Goal: Check status: Check status

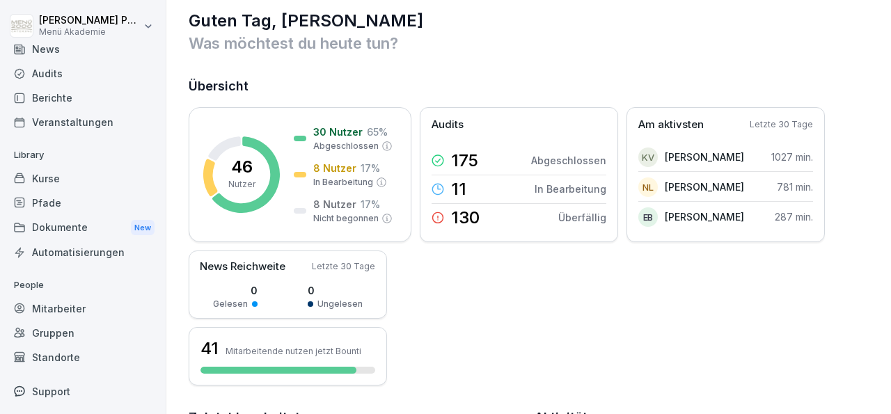
scroll to position [56, 0]
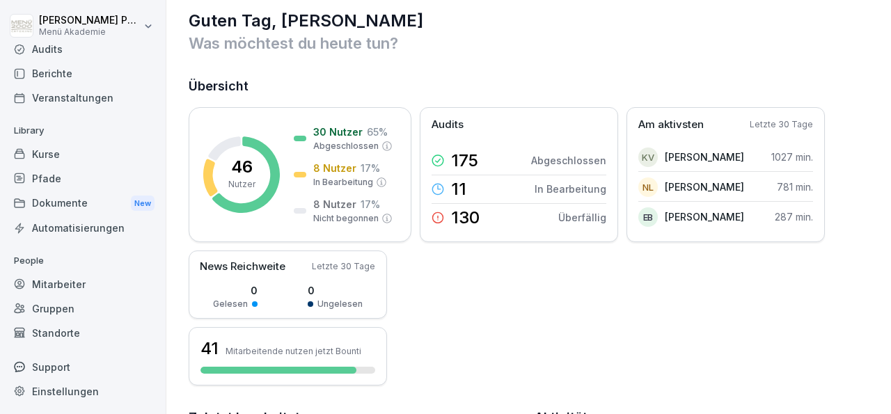
click at [74, 280] on div "Mitarbeiter" at bounding box center [83, 284] width 152 height 24
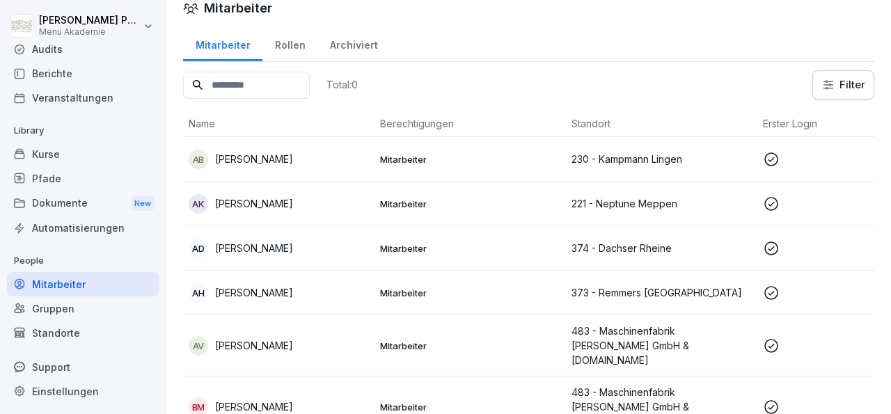
scroll to position [14, 0]
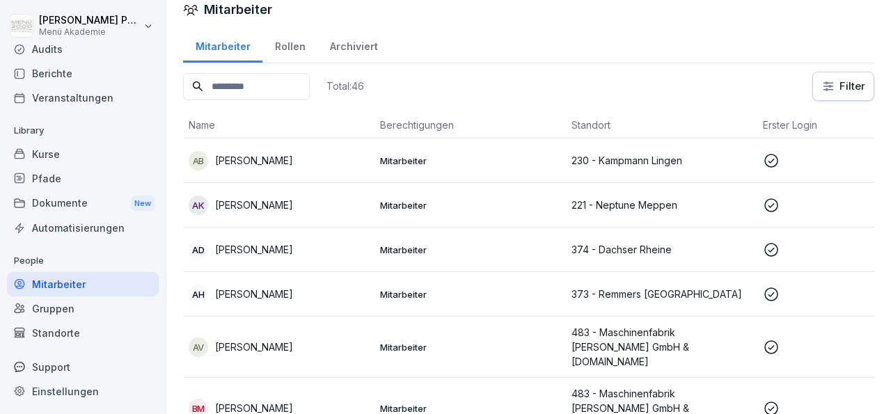
click at [267, 155] on p "[PERSON_NAME]" at bounding box center [254, 160] width 78 height 15
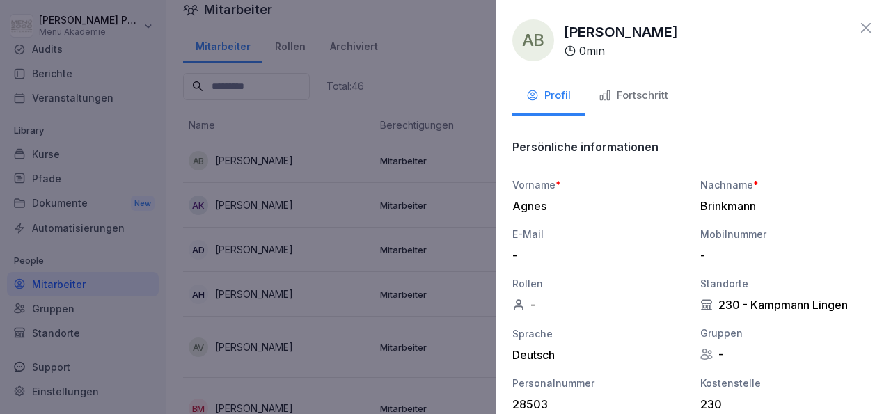
click at [634, 88] on div "Fortschritt" at bounding box center [634, 96] width 70 height 16
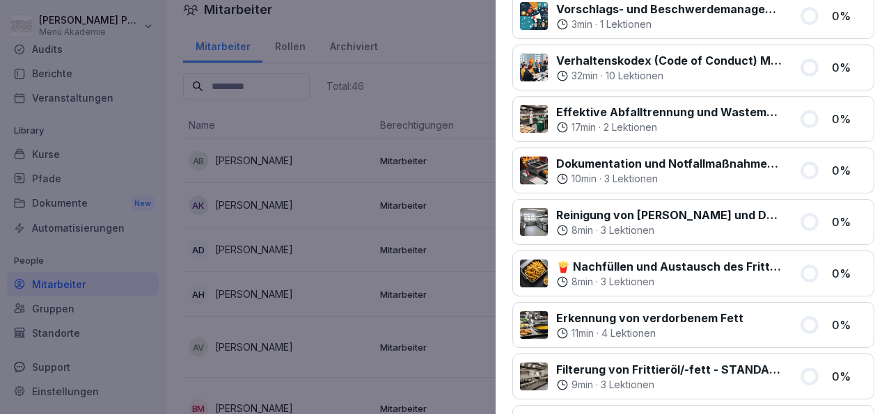
scroll to position [0, 0]
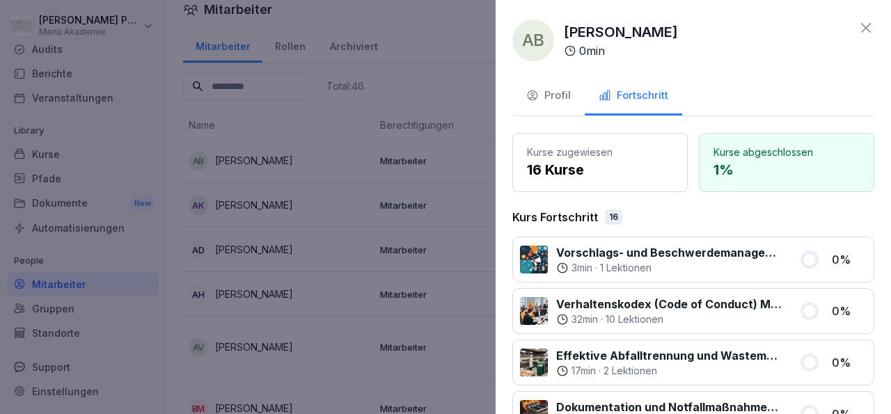
click at [858, 22] on icon at bounding box center [866, 27] width 17 height 17
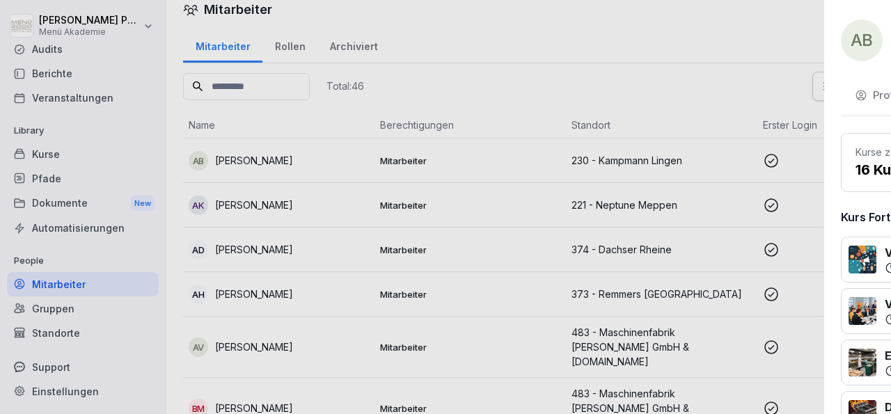
scroll to position [14, 0]
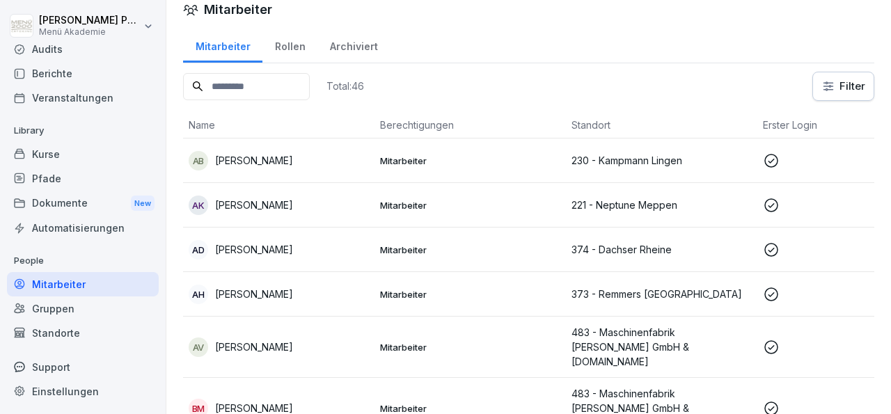
click at [260, 203] on p "[PERSON_NAME]" at bounding box center [254, 205] width 78 height 15
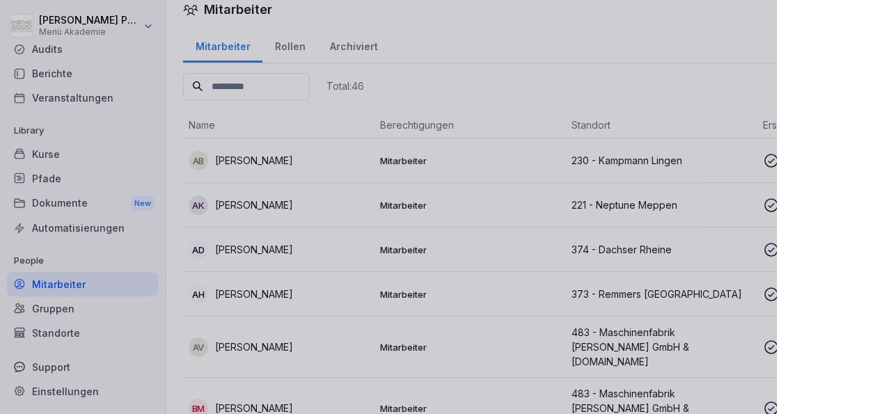
click at [260, 203] on div at bounding box center [445, 207] width 891 height 414
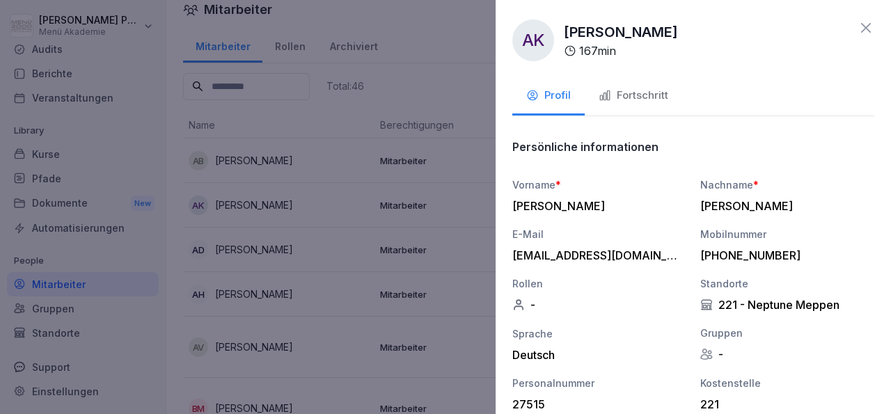
click at [633, 96] on div "Fortschritt" at bounding box center [634, 96] width 70 height 16
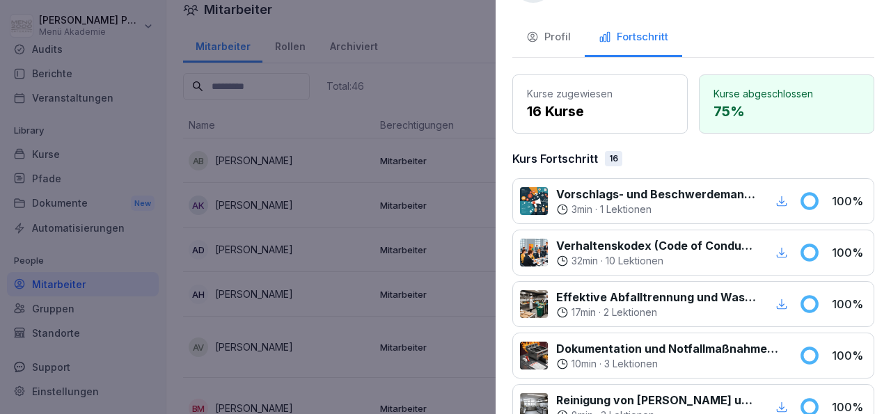
scroll to position [0, 0]
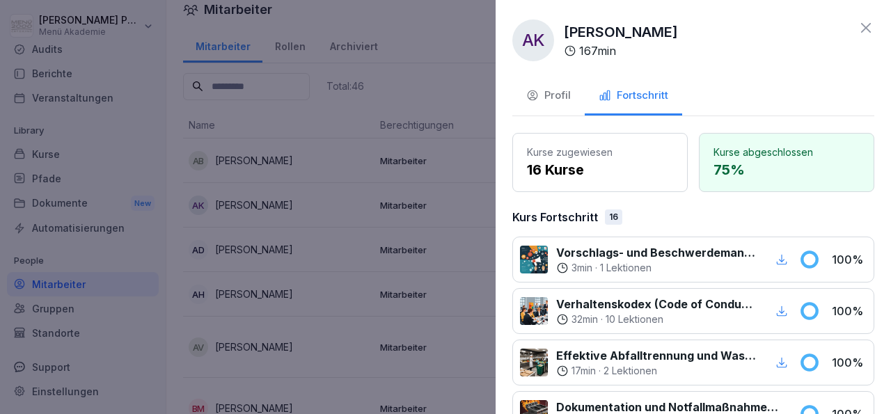
click at [858, 31] on icon at bounding box center [866, 27] width 17 height 17
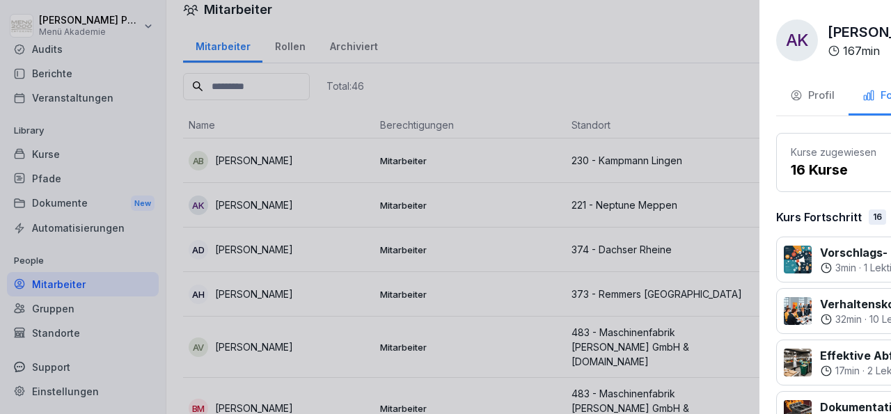
scroll to position [14, 0]
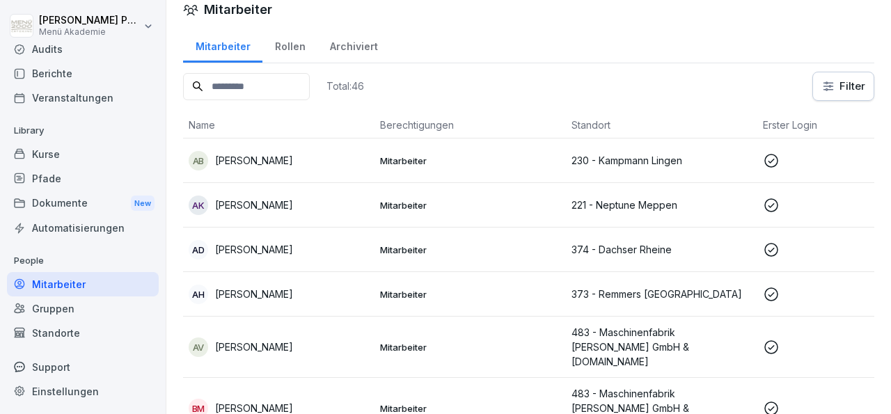
click at [271, 244] on p "[PERSON_NAME]" at bounding box center [254, 249] width 78 height 15
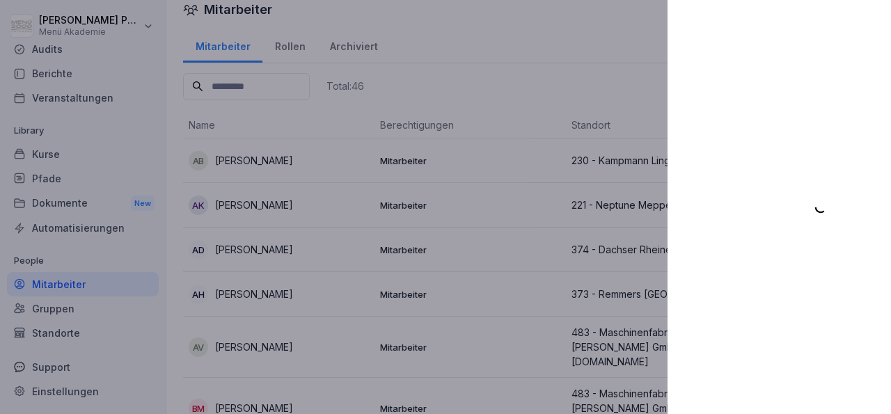
click at [271, 244] on div at bounding box center [445, 207] width 891 height 414
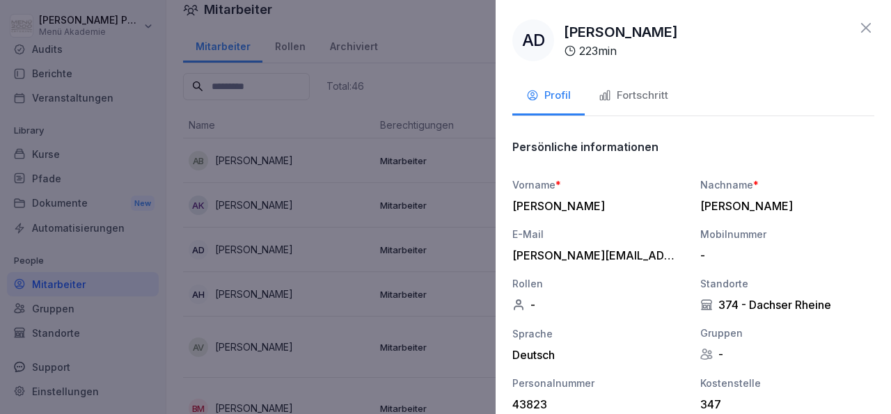
click at [651, 96] on div "Fortschritt" at bounding box center [634, 96] width 70 height 16
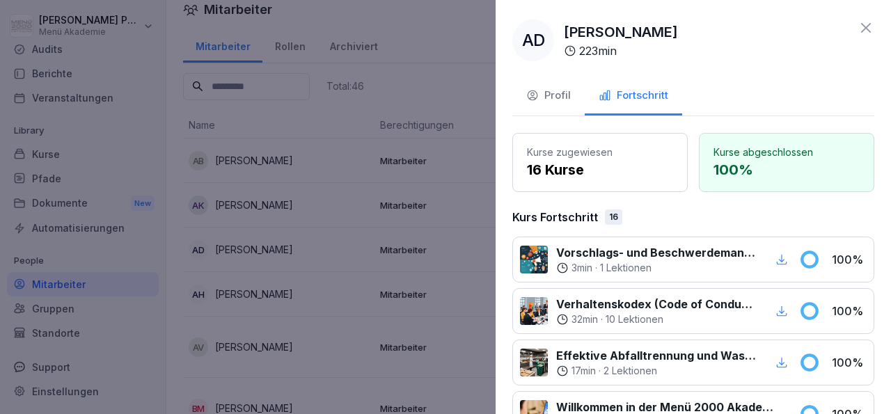
click at [858, 23] on icon at bounding box center [866, 27] width 17 height 17
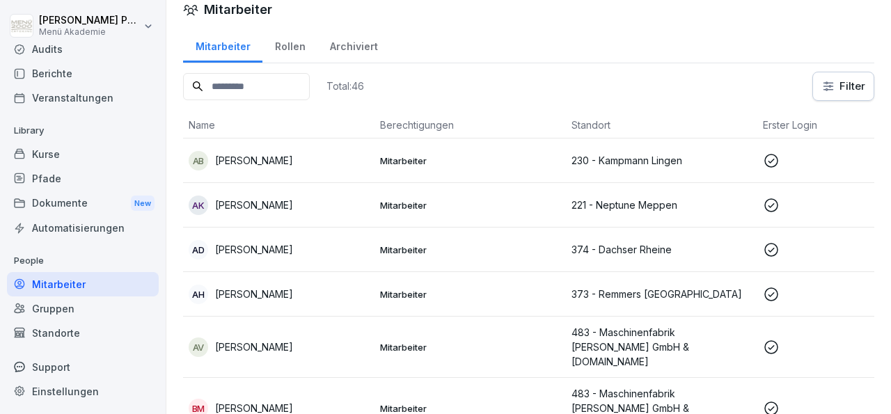
click at [271, 293] on p "[PERSON_NAME]" at bounding box center [254, 294] width 78 height 15
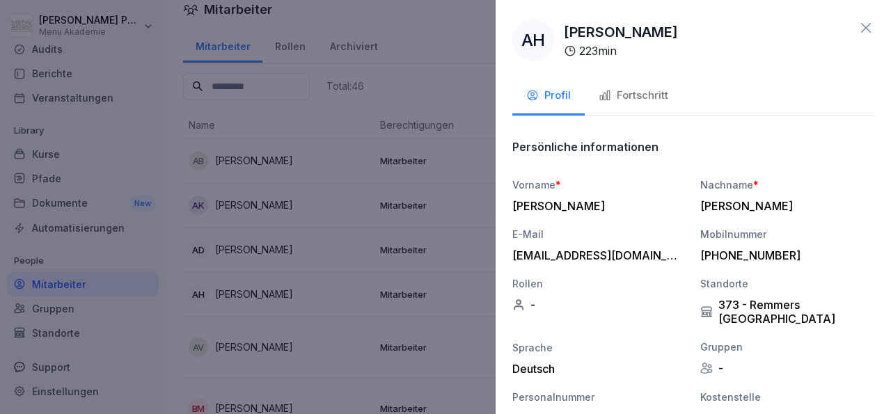
click at [647, 87] on button "Fortschritt" at bounding box center [633, 97] width 97 height 38
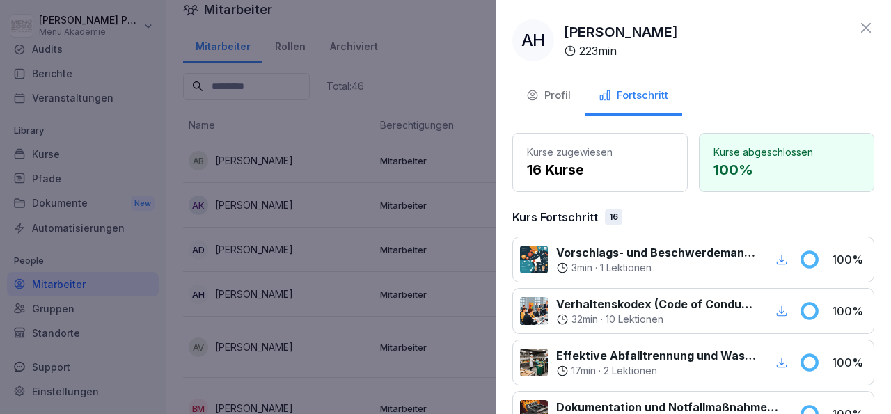
click at [858, 23] on icon at bounding box center [866, 27] width 17 height 17
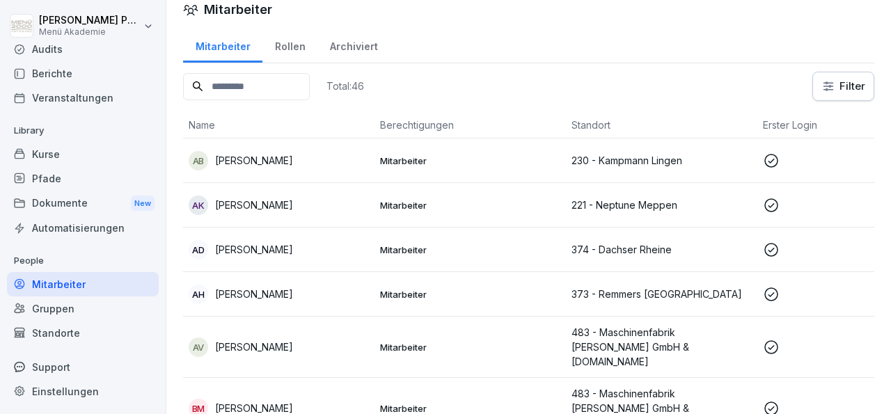
click at [244, 345] on p "[PERSON_NAME]" at bounding box center [254, 347] width 78 height 15
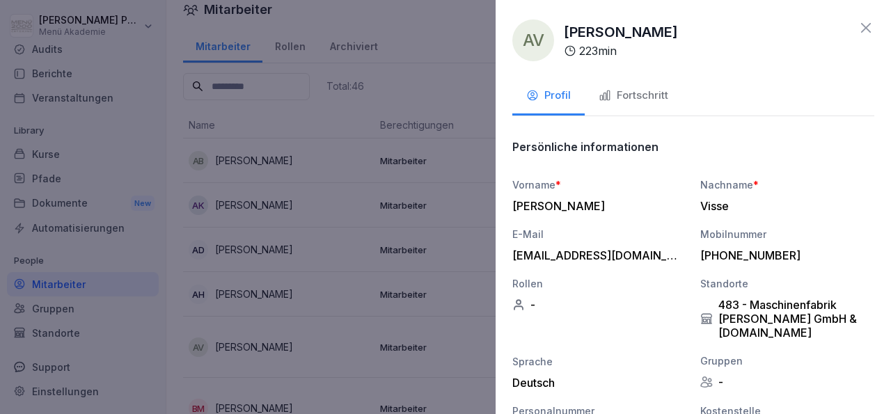
click at [633, 86] on button "Fortschritt" at bounding box center [633, 97] width 97 height 38
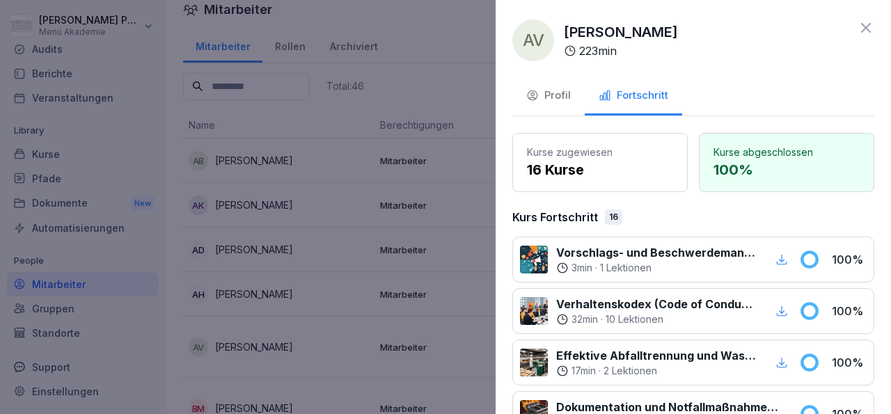
click at [858, 22] on icon at bounding box center [866, 27] width 17 height 17
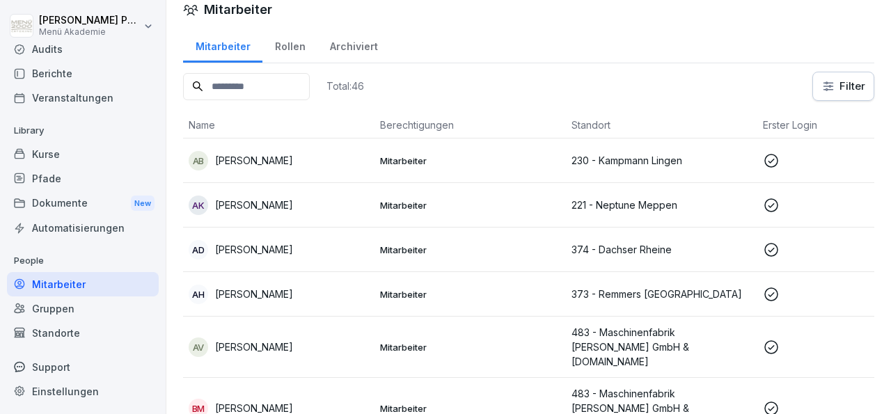
click at [256, 401] on p "[PERSON_NAME]" at bounding box center [254, 408] width 78 height 15
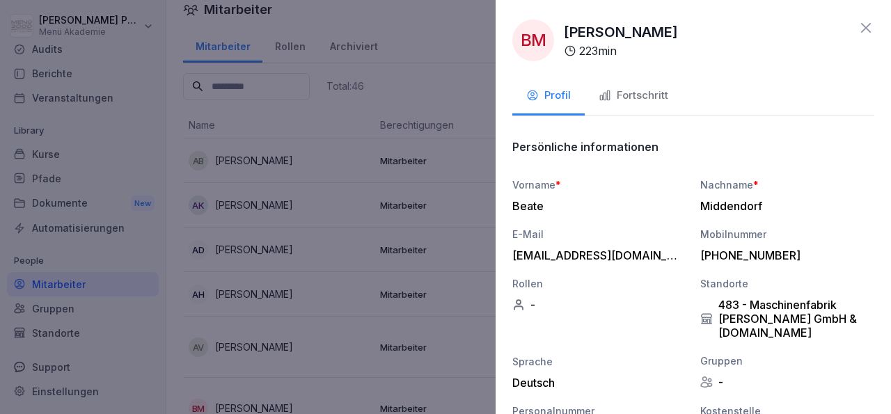
click at [638, 89] on div "Fortschritt" at bounding box center [634, 96] width 70 height 16
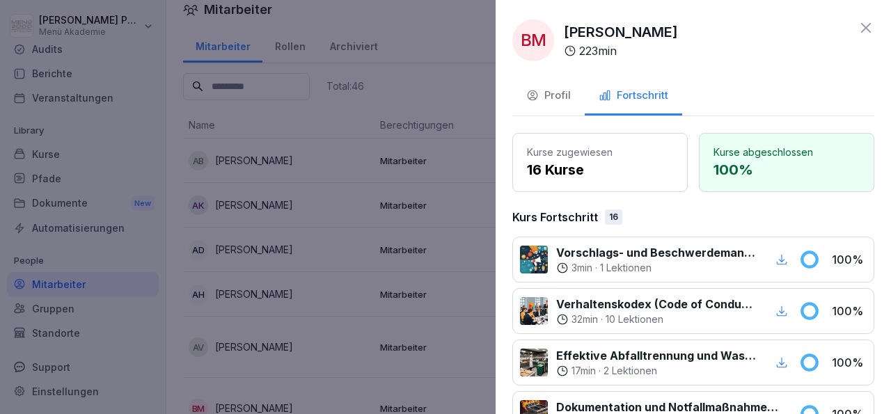
click at [858, 29] on icon at bounding box center [866, 27] width 17 height 17
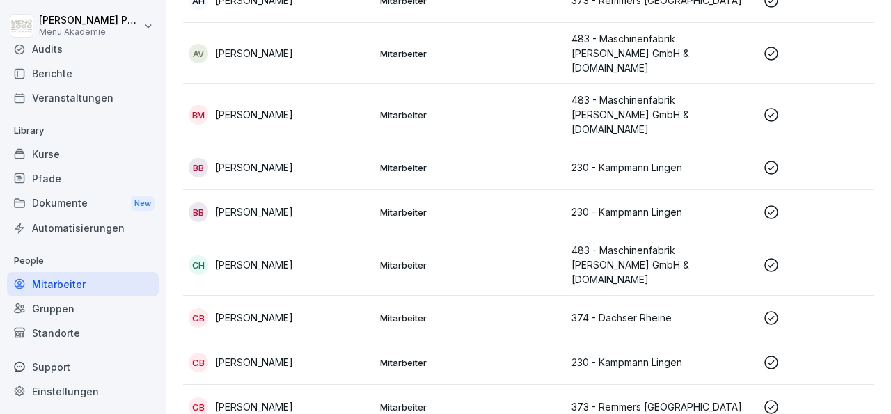
scroll to position [323, 0]
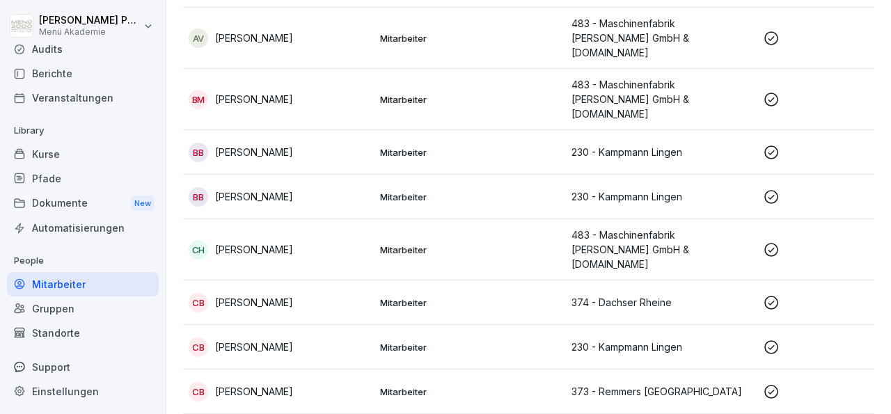
click at [260, 145] on p "[PERSON_NAME]" at bounding box center [254, 152] width 78 height 15
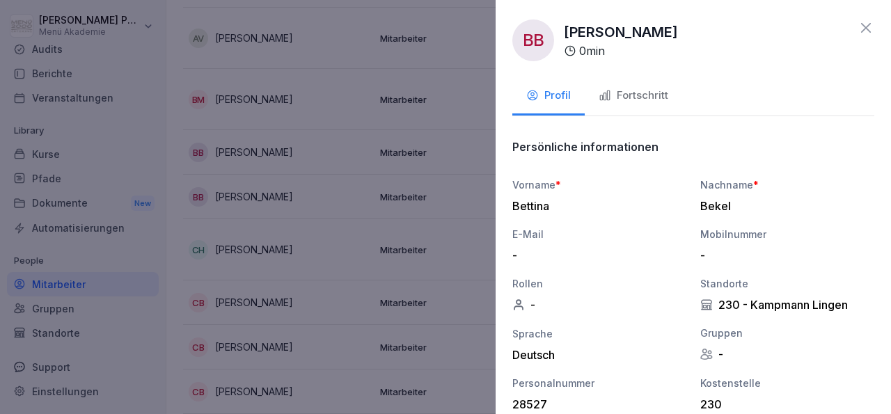
click at [634, 87] on button "Fortschritt" at bounding box center [633, 97] width 97 height 38
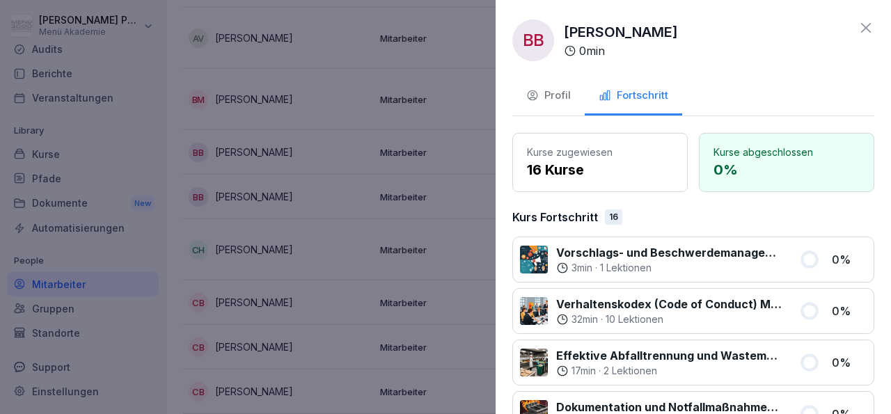
click at [861, 30] on icon at bounding box center [866, 28] width 10 height 10
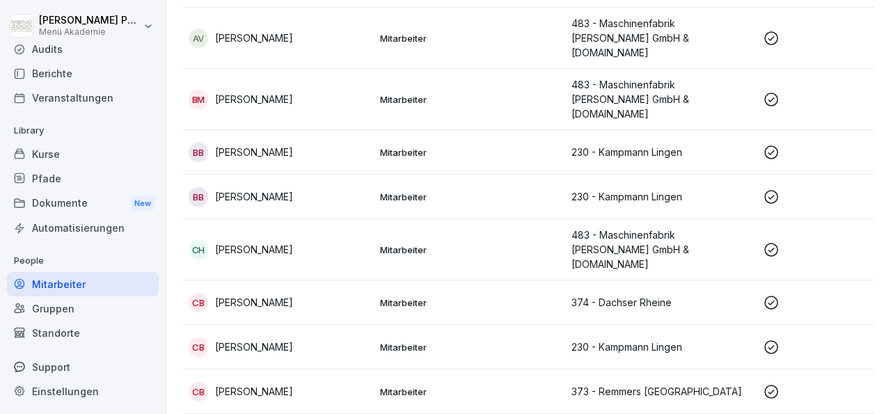
click at [260, 189] on p "[PERSON_NAME]" at bounding box center [254, 196] width 78 height 15
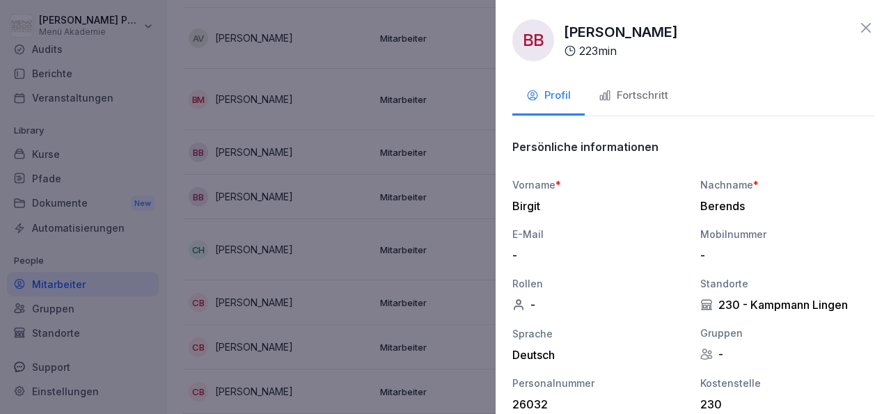
click at [644, 86] on button "Fortschritt" at bounding box center [633, 97] width 97 height 38
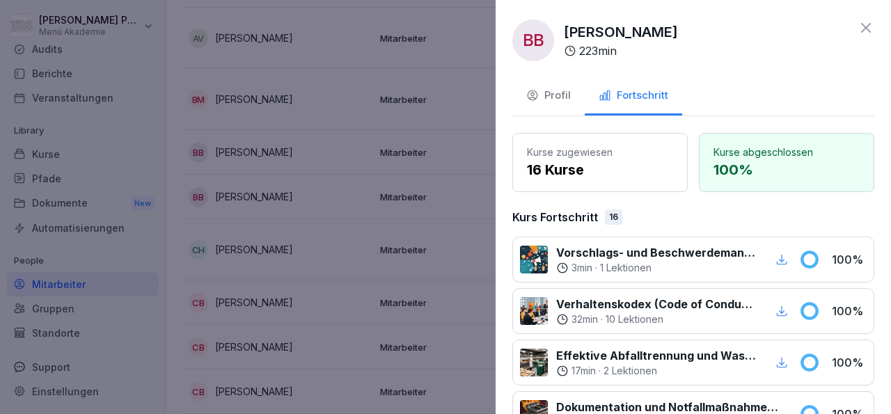
click at [858, 30] on icon at bounding box center [866, 27] width 17 height 17
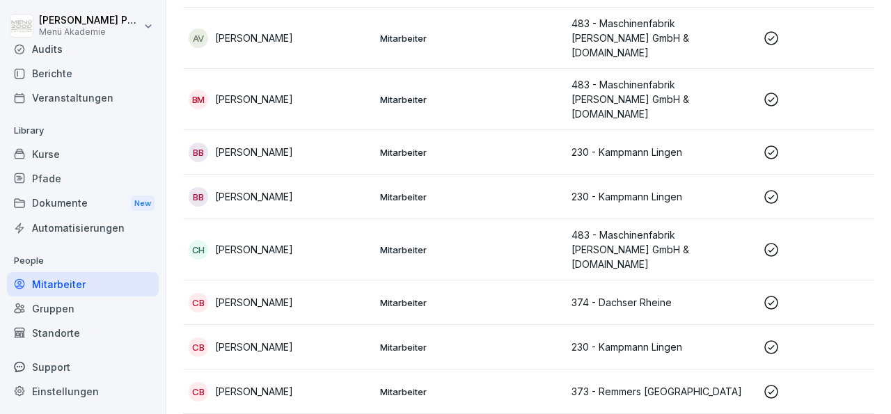
click at [270, 242] on p "[PERSON_NAME]" at bounding box center [254, 249] width 78 height 15
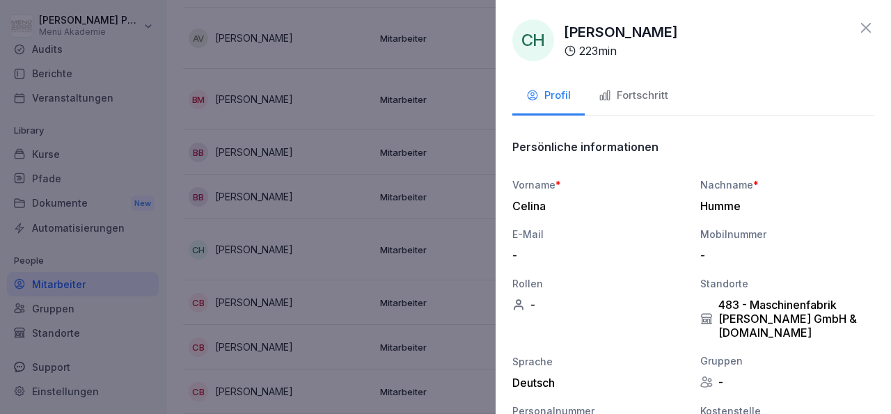
click at [651, 88] on div "Fortschritt" at bounding box center [634, 96] width 70 height 16
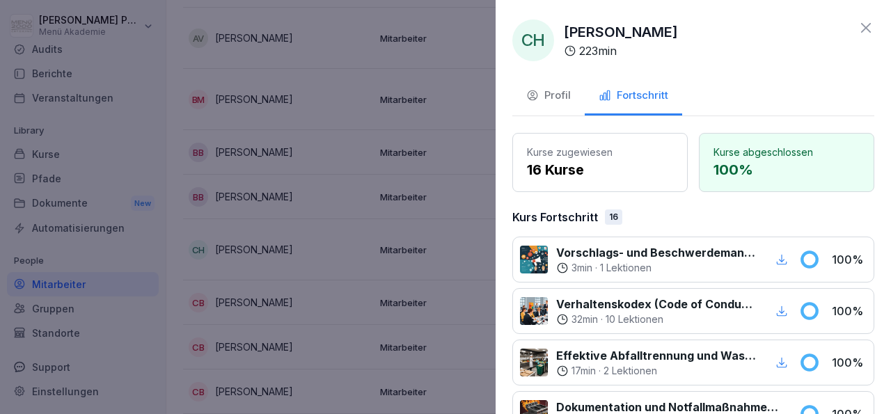
click at [861, 27] on icon at bounding box center [866, 28] width 10 height 10
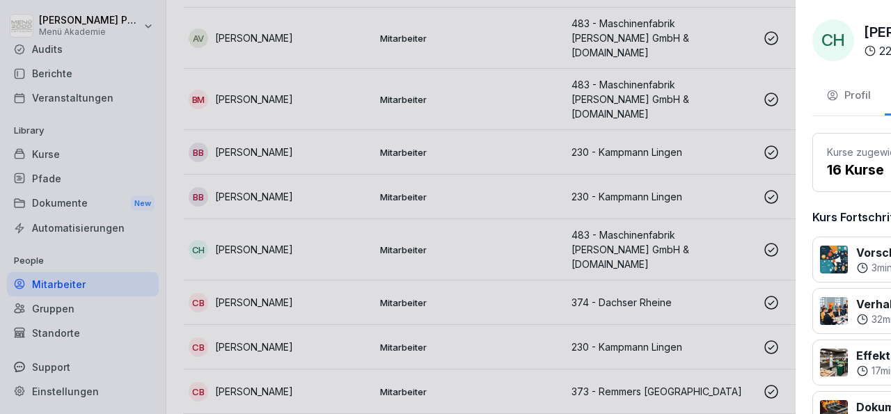
scroll to position [56, 0]
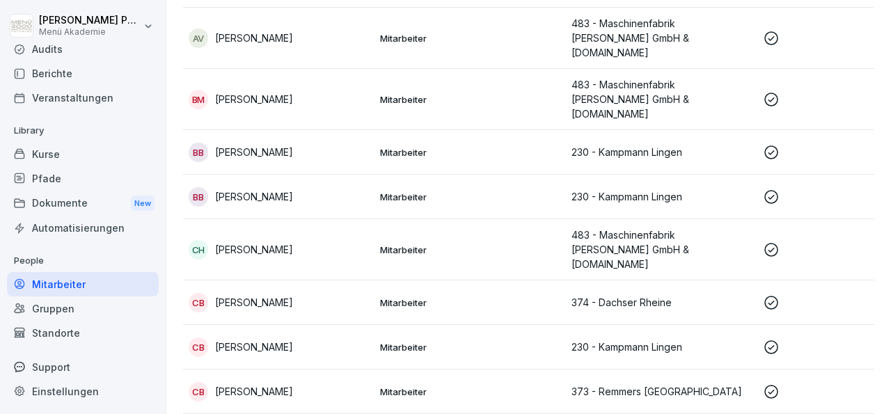
click at [253, 295] on p "[PERSON_NAME]" at bounding box center [254, 302] width 78 height 15
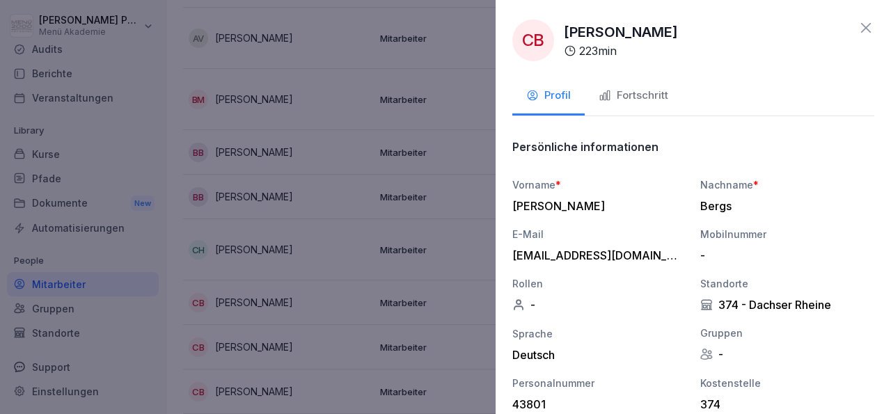
click at [630, 93] on div "Fortschritt" at bounding box center [634, 96] width 70 height 16
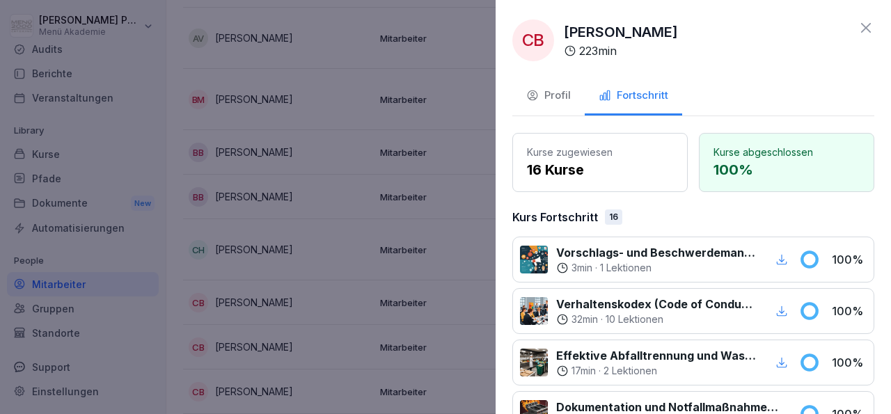
click at [861, 26] on icon at bounding box center [866, 28] width 10 height 10
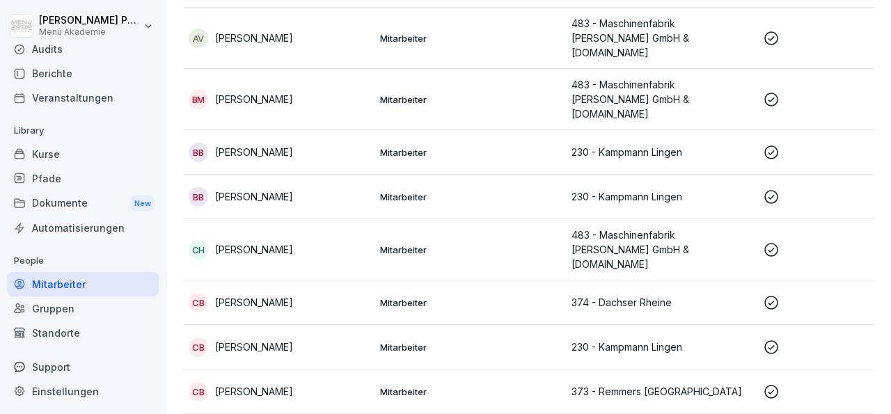
click at [250, 340] on p "[PERSON_NAME]" at bounding box center [254, 347] width 78 height 15
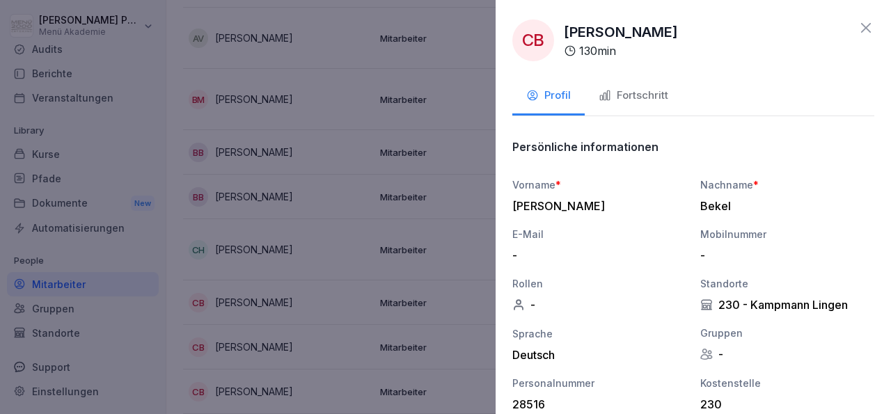
click at [645, 85] on button "Fortschritt" at bounding box center [633, 97] width 97 height 38
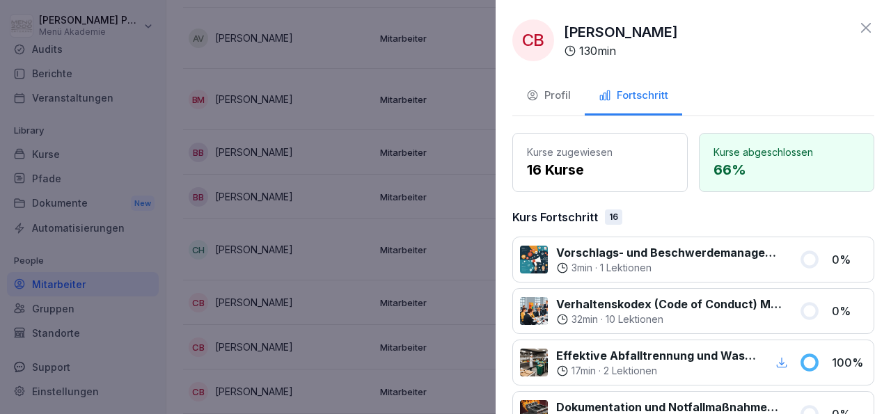
click at [858, 24] on icon at bounding box center [866, 27] width 17 height 17
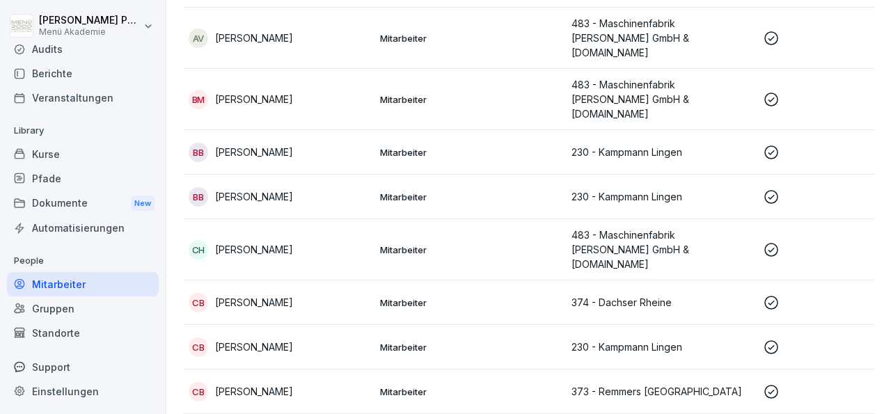
click at [269, 384] on p "[PERSON_NAME]" at bounding box center [254, 391] width 78 height 15
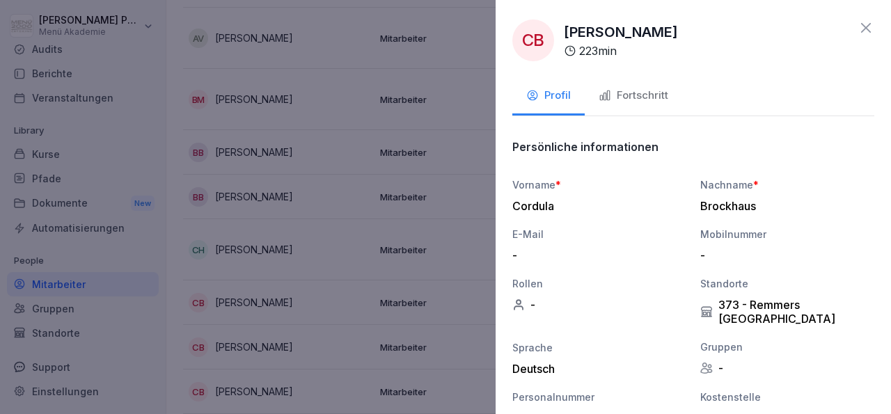
click at [644, 92] on div "Fortschritt" at bounding box center [634, 96] width 70 height 16
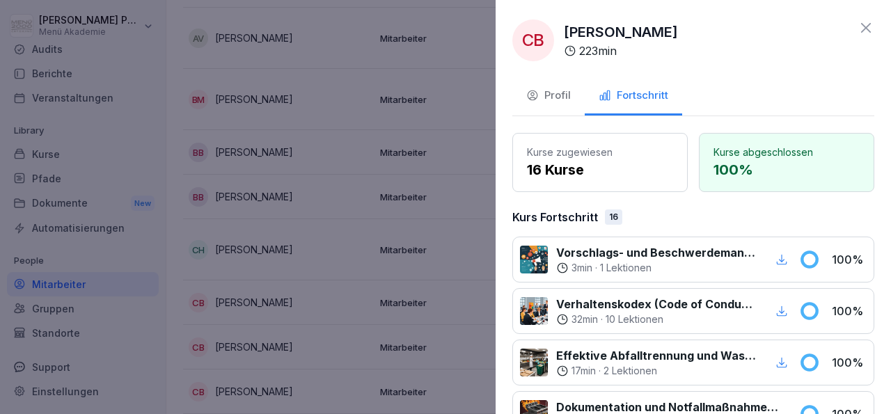
click at [861, 27] on icon at bounding box center [866, 28] width 10 height 10
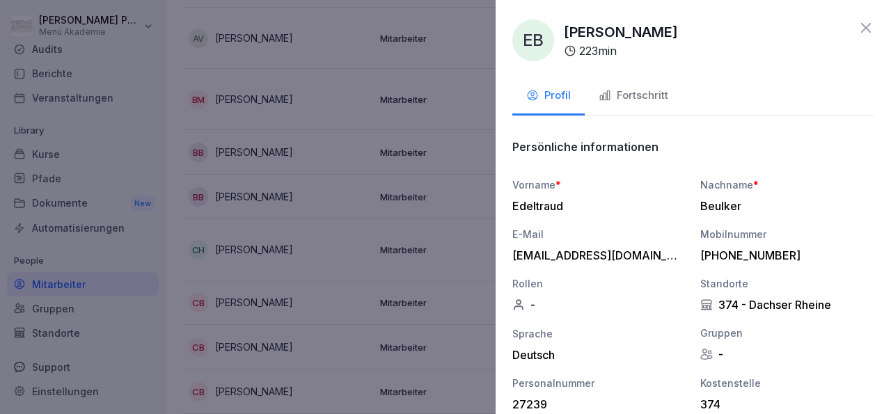
click at [651, 95] on div "Fortschritt" at bounding box center [634, 96] width 70 height 16
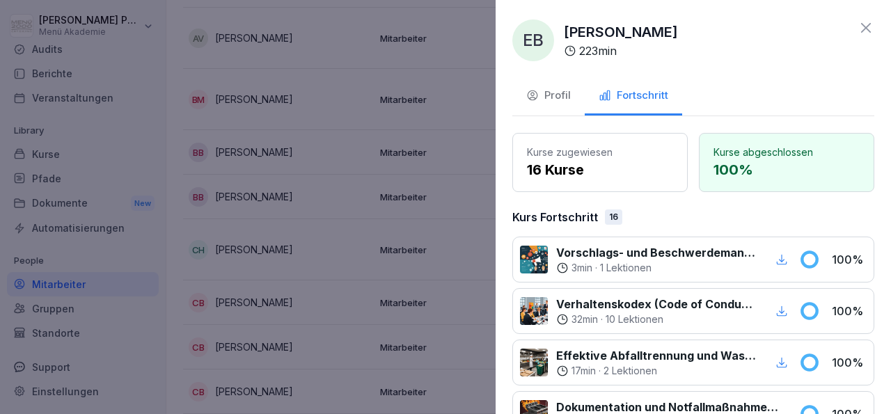
click at [861, 26] on icon at bounding box center [866, 28] width 10 height 10
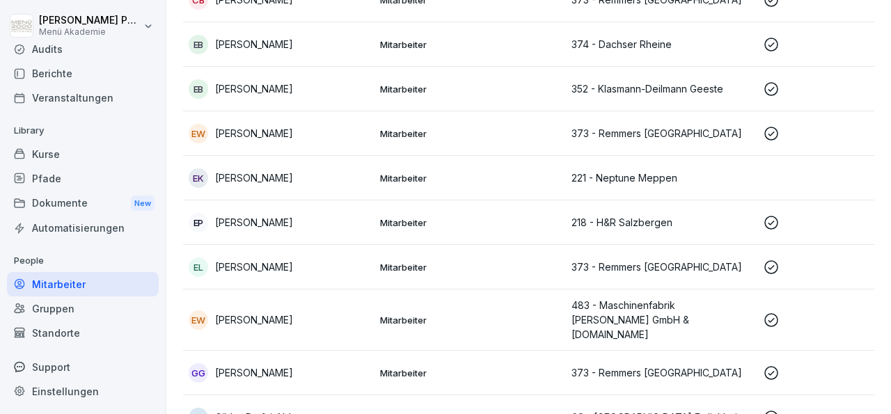
click at [247, 81] on p "[PERSON_NAME]" at bounding box center [254, 88] width 78 height 15
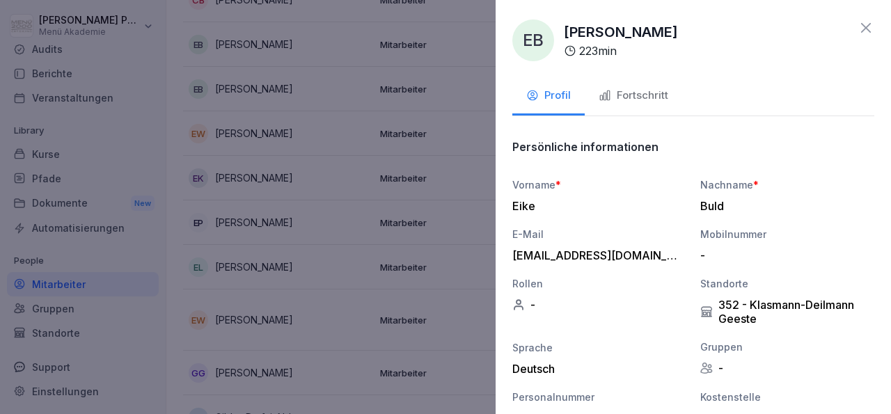
click at [641, 94] on div "Fortschritt" at bounding box center [634, 96] width 70 height 16
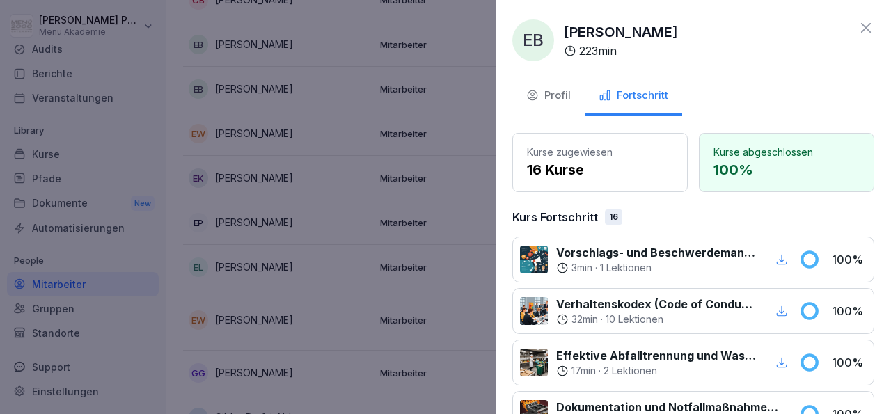
click at [858, 23] on icon at bounding box center [866, 27] width 17 height 17
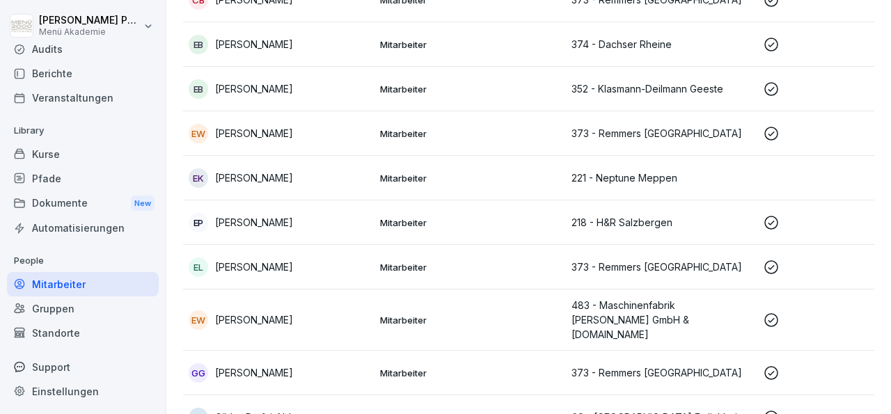
click at [276, 126] on p "[PERSON_NAME]" at bounding box center [254, 133] width 78 height 15
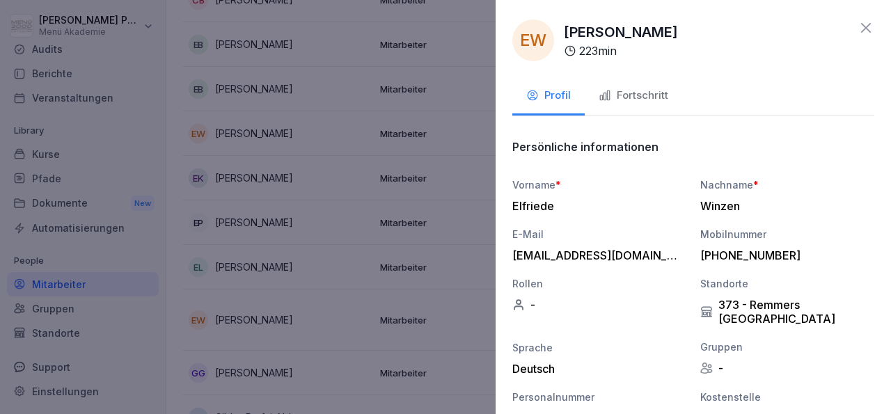
click at [638, 95] on div "Fortschritt" at bounding box center [634, 96] width 70 height 16
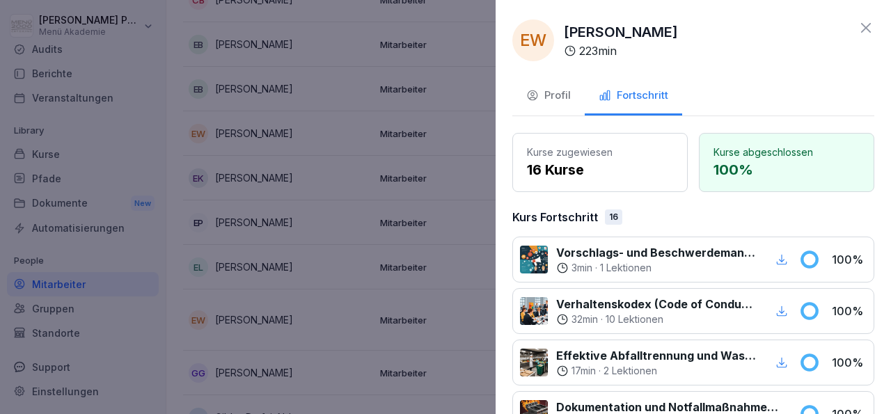
click at [858, 26] on icon at bounding box center [866, 27] width 17 height 17
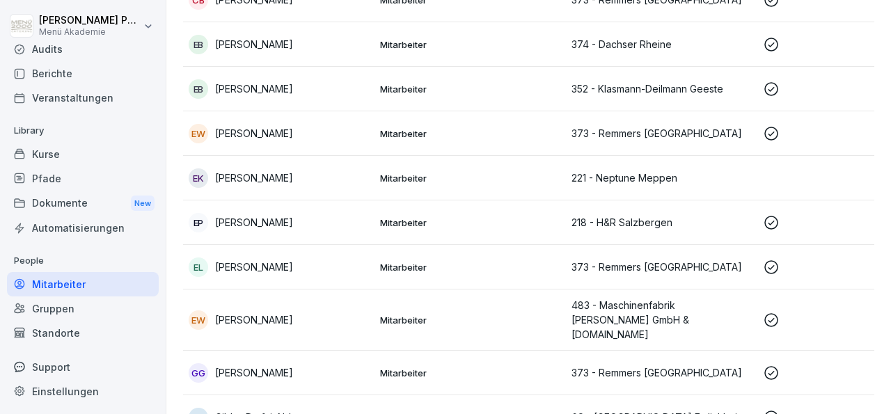
click at [288, 171] on p "[PERSON_NAME]" at bounding box center [254, 178] width 78 height 15
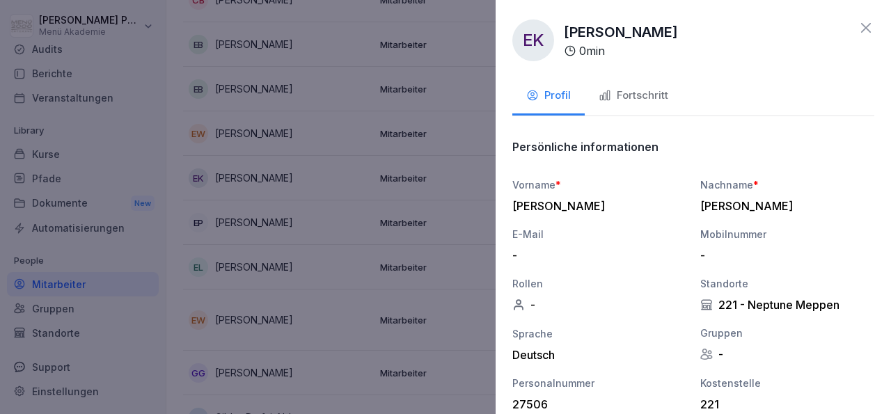
click at [858, 24] on icon at bounding box center [866, 27] width 17 height 17
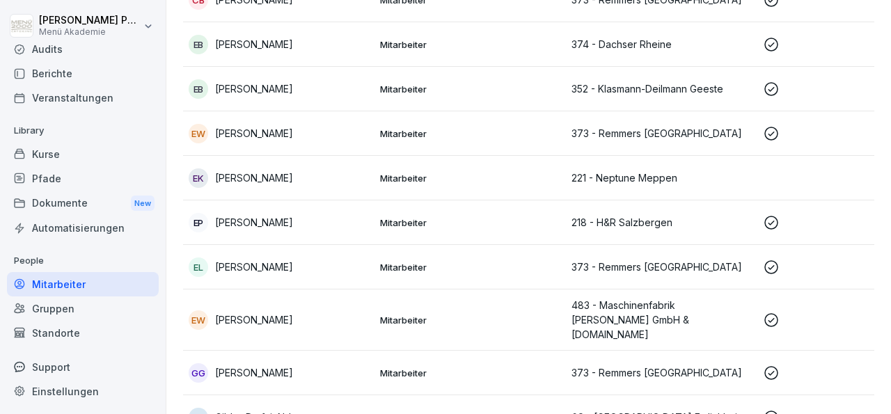
click at [281, 215] on p "[PERSON_NAME]" at bounding box center [254, 222] width 78 height 15
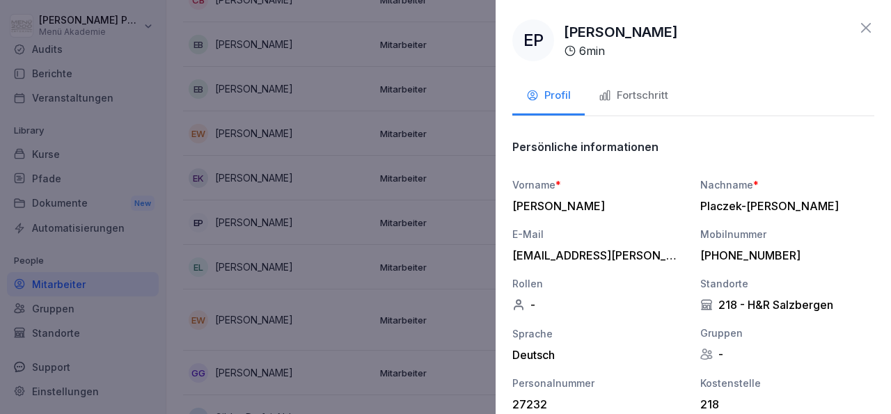
click at [628, 88] on div "Fortschritt" at bounding box center [634, 96] width 70 height 16
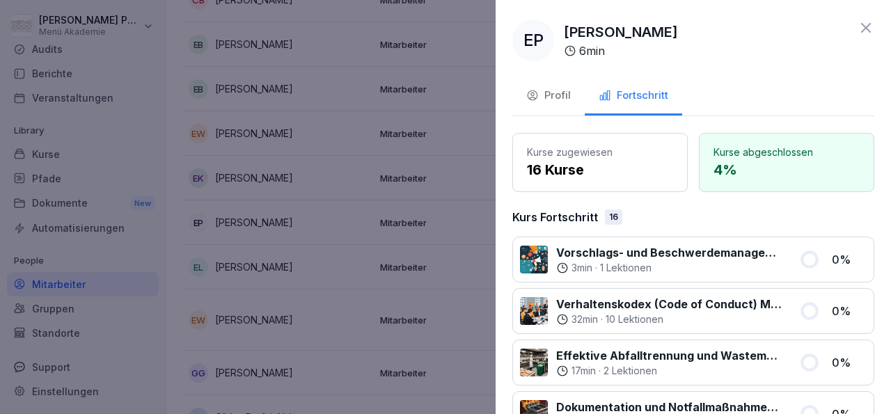
click at [858, 29] on icon at bounding box center [866, 27] width 17 height 17
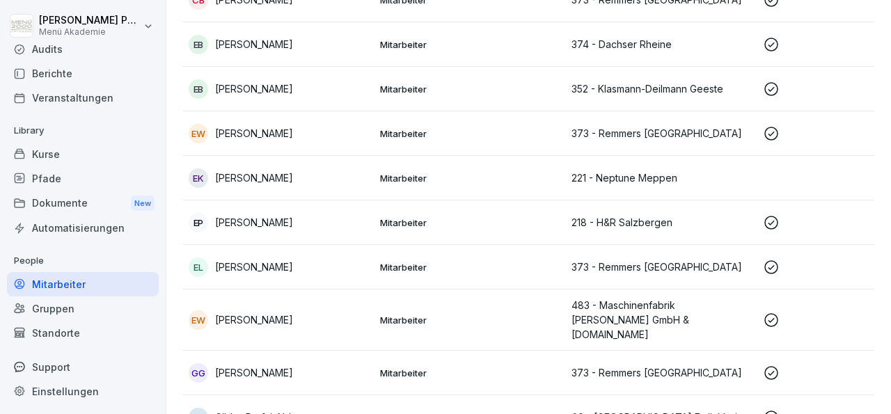
click at [249, 260] on p "[PERSON_NAME]" at bounding box center [254, 267] width 78 height 15
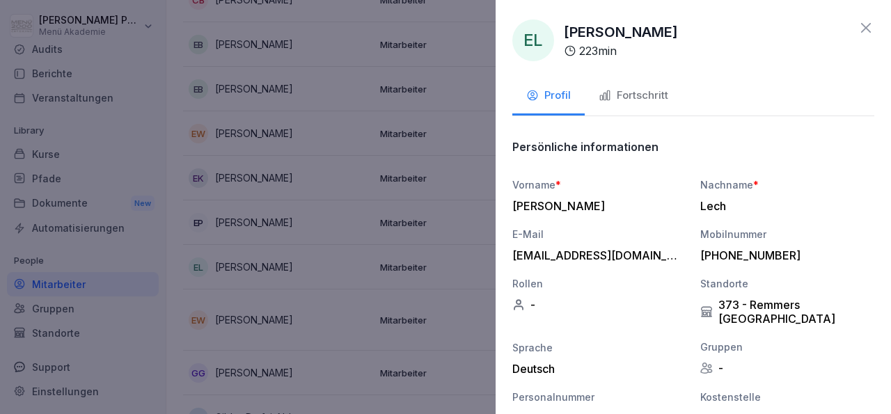
click at [648, 95] on div "Fortschritt" at bounding box center [634, 96] width 70 height 16
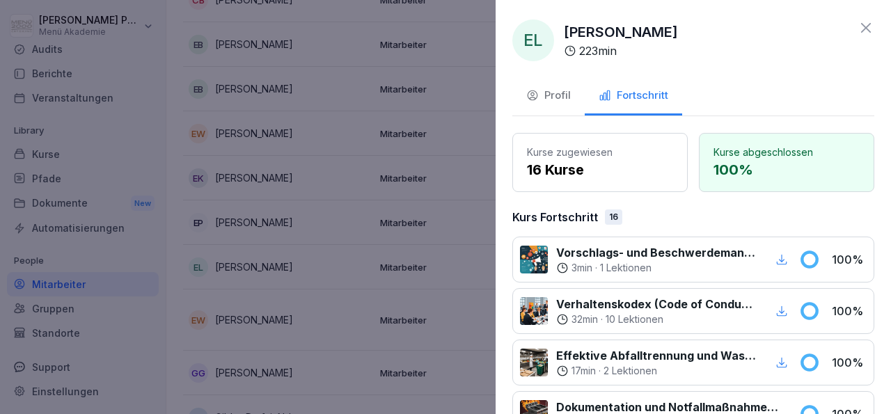
click at [861, 25] on icon at bounding box center [866, 28] width 10 height 10
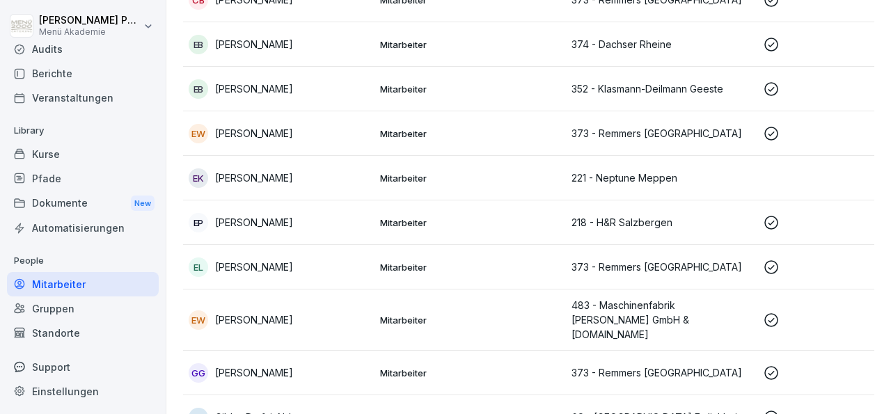
click at [264, 313] on p "[PERSON_NAME]" at bounding box center [254, 320] width 78 height 15
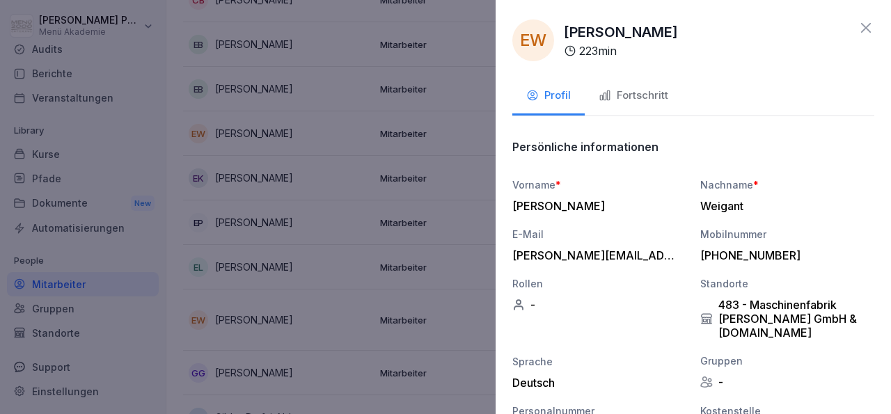
click at [634, 88] on div "Fortschritt" at bounding box center [634, 96] width 70 height 16
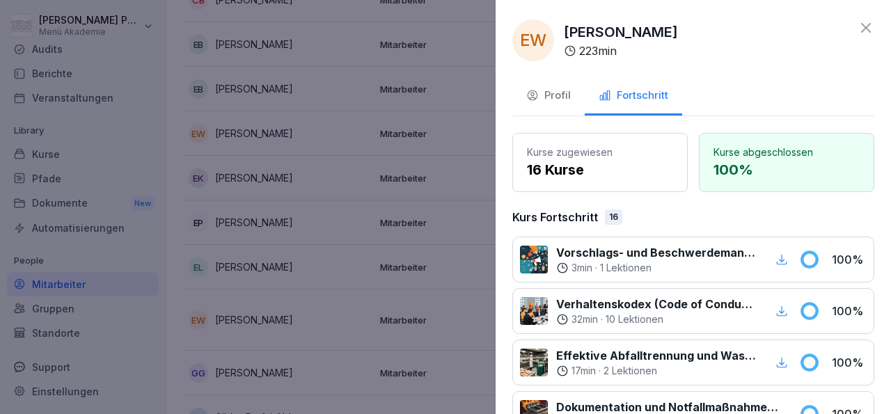
click at [858, 20] on icon at bounding box center [866, 27] width 17 height 17
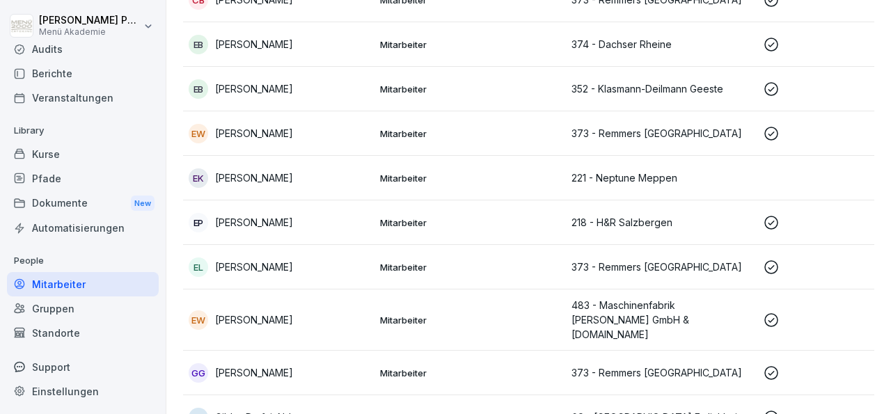
click at [236, 366] on p "[PERSON_NAME]" at bounding box center [254, 373] width 78 height 15
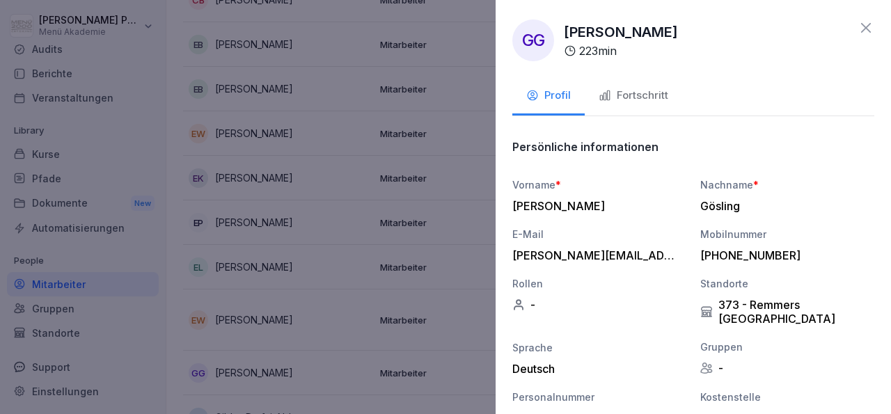
click at [634, 93] on div "Fortschritt" at bounding box center [634, 96] width 70 height 16
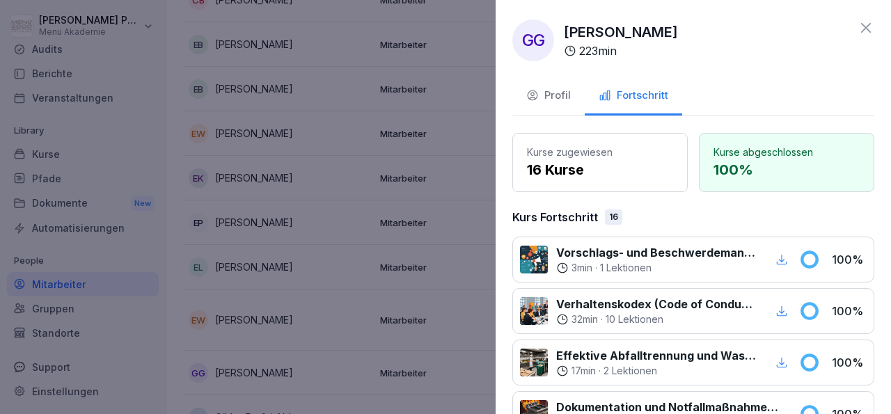
click at [858, 26] on icon at bounding box center [866, 27] width 17 height 17
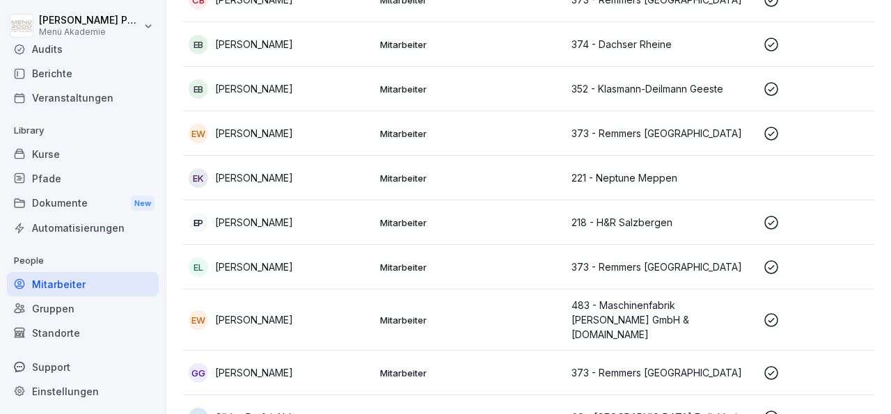
click at [257, 408] on div "GN Gildas Parfait Nde" at bounding box center [279, 417] width 180 height 19
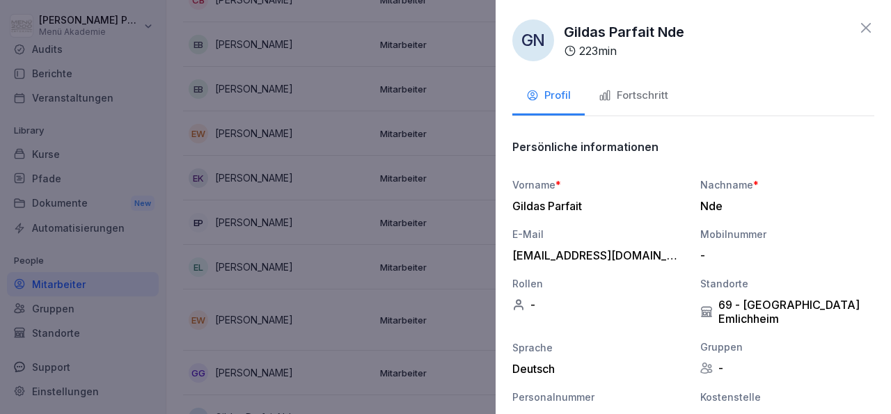
click at [658, 91] on div "Fortschritt" at bounding box center [634, 96] width 70 height 16
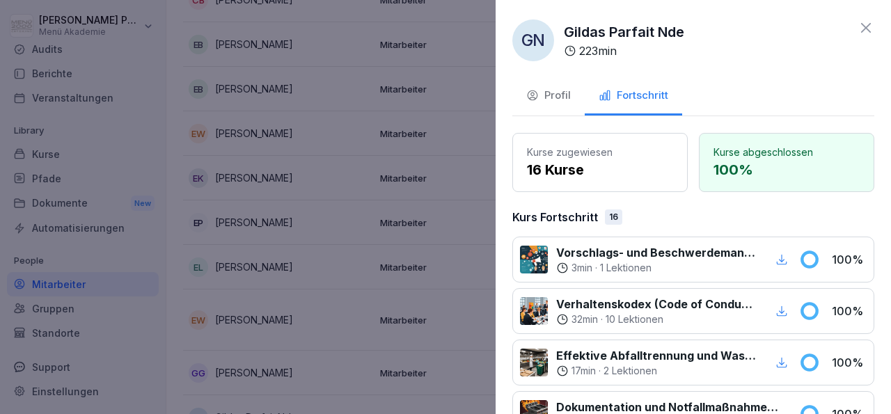
click at [858, 23] on icon at bounding box center [866, 27] width 17 height 17
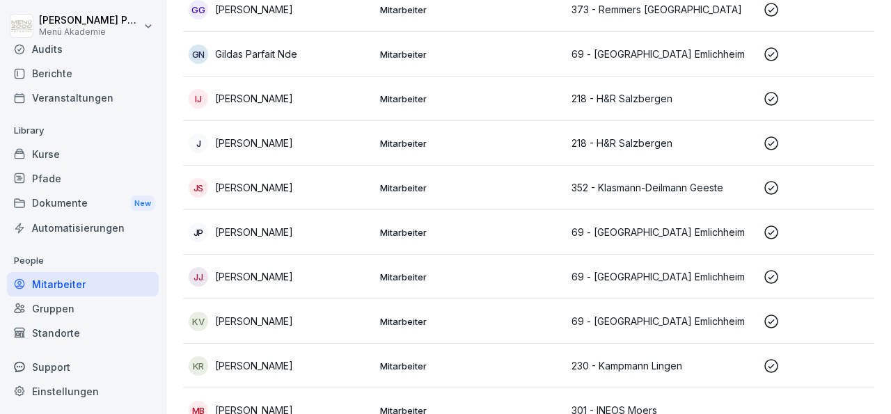
click at [249, 91] on p "[PERSON_NAME]" at bounding box center [254, 98] width 78 height 15
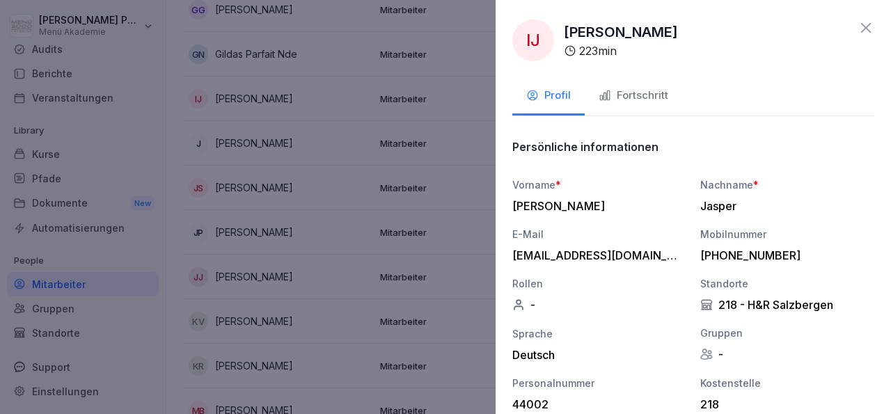
click at [627, 90] on div "Fortschritt" at bounding box center [634, 96] width 70 height 16
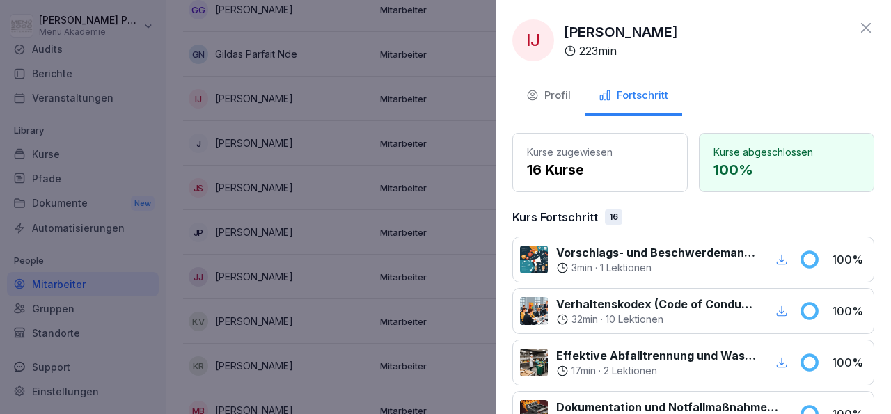
click at [861, 26] on icon at bounding box center [866, 28] width 10 height 10
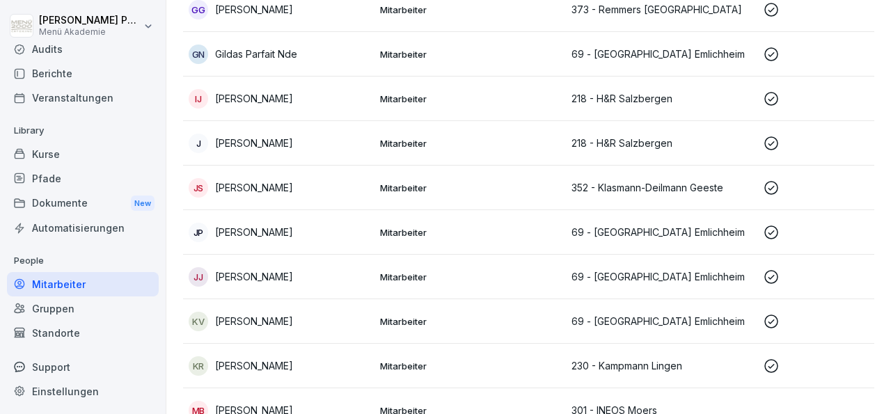
click at [256, 136] on p "[PERSON_NAME]" at bounding box center [254, 143] width 78 height 15
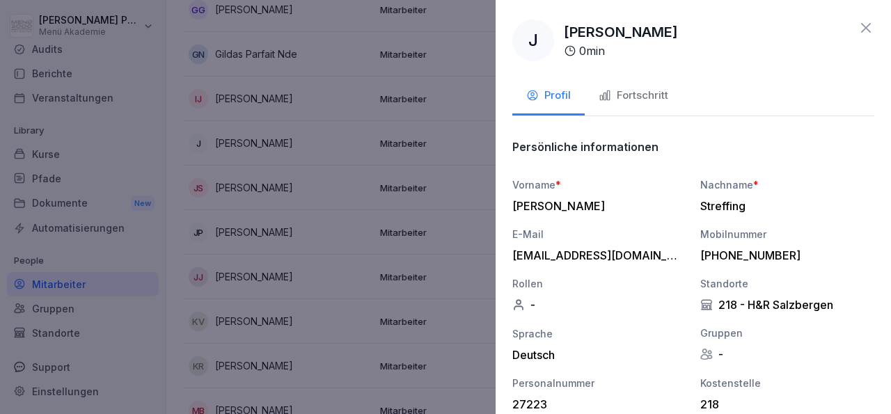
click at [623, 90] on div "Fortschritt" at bounding box center [634, 96] width 70 height 16
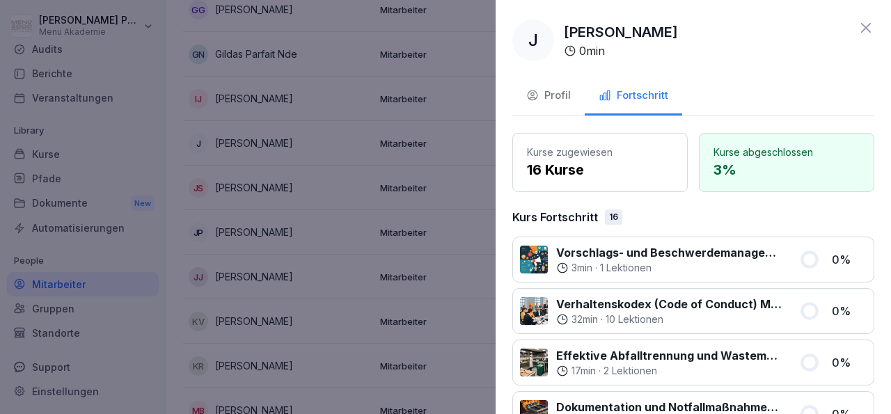
click at [861, 26] on icon at bounding box center [866, 28] width 10 height 10
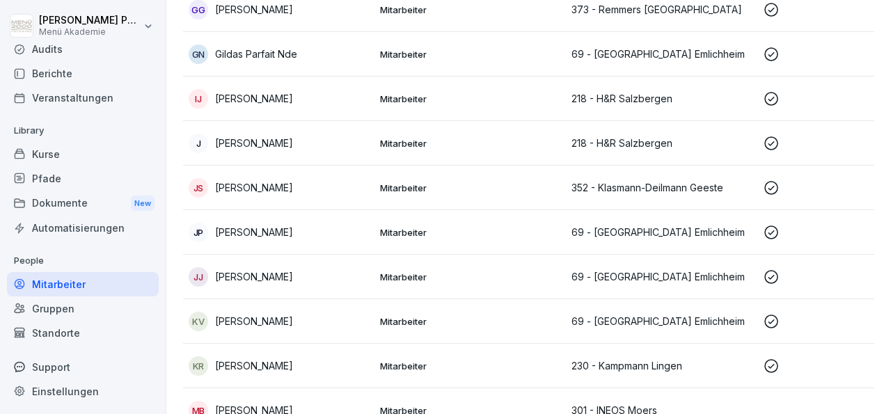
click at [291, 180] on p "[PERSON_NAME]" at bounding box center [254, 187] width 78 height 15
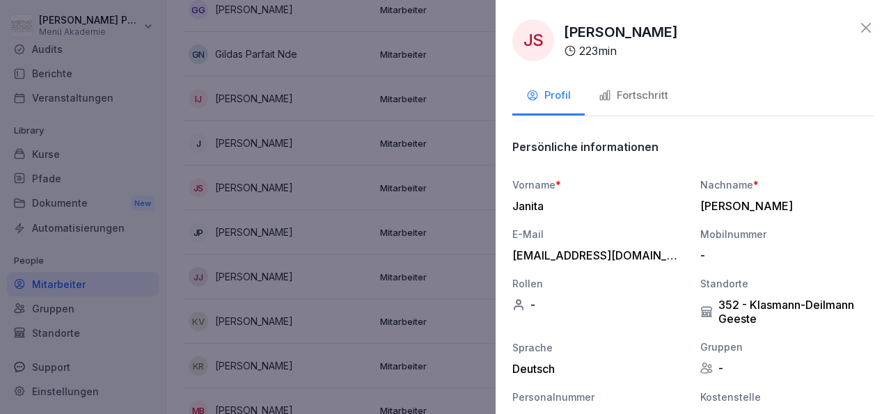
click at [626, 94] on div "Fortschritt" at bounding box center [634, 96] width 70 height 16
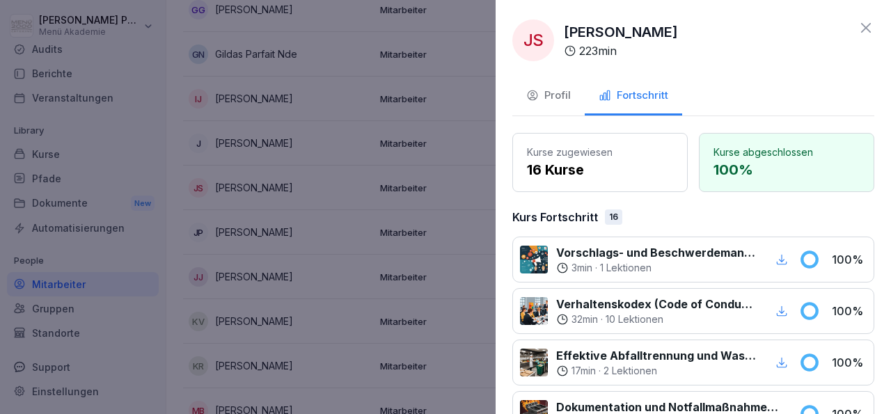
click at [858, 24] on icon at bounding box center [866, 27] width 17 height 17
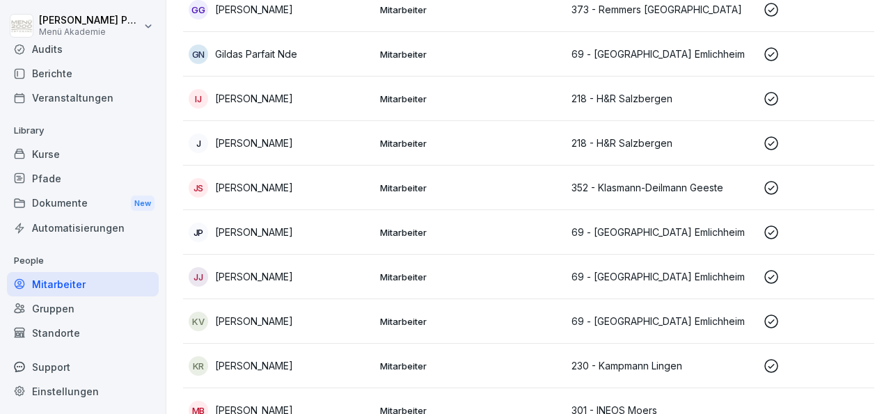
click at [267, 225] on p "[PERSON_NAME]" at bounding box center [254, 232] width 78 height 15
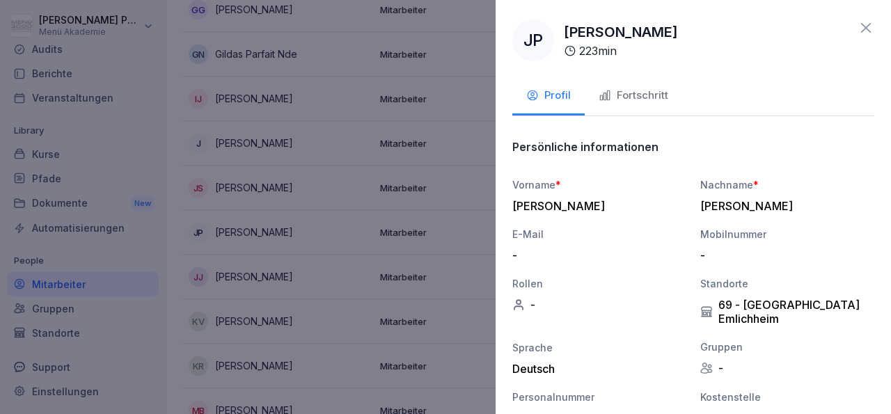
click at [644, 90] on div "Fortschritt" at bounding box center [634, 96] width 70 height 16
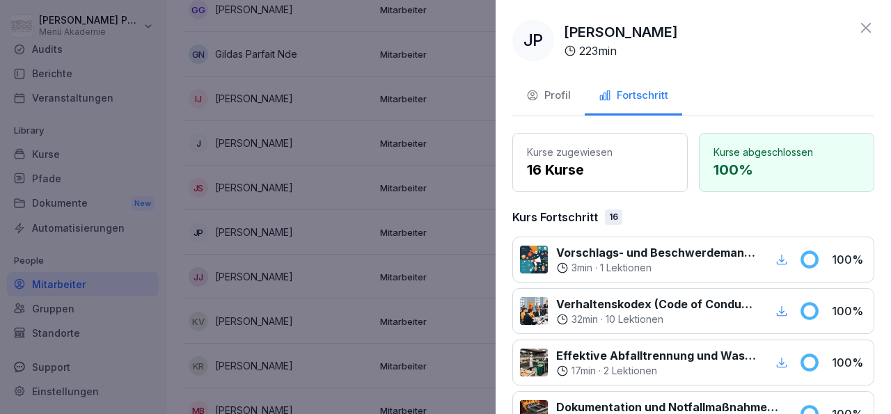
click at [858, 30] on icon at bounding box center [866, 27] width 17 height 17
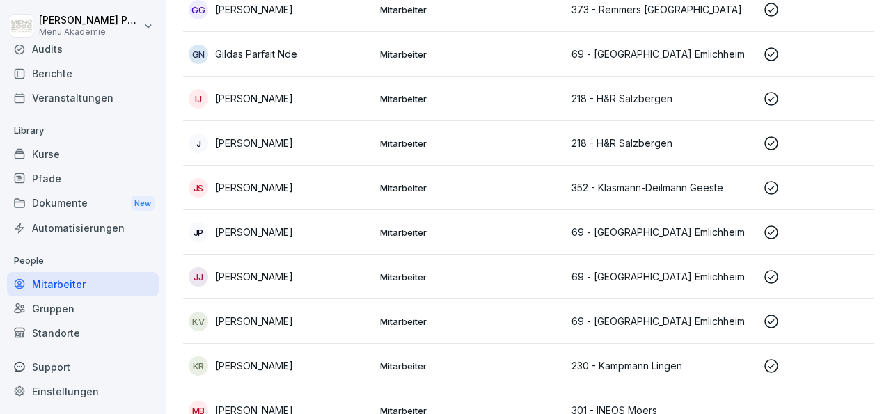
click at [269, 180] on p "[PERSON_NAME]" at bounding box center [254, 187] width 78 height 15
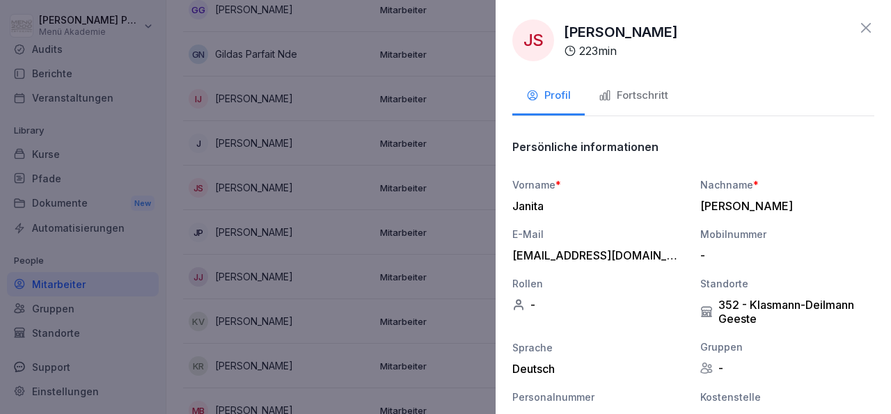
click at [630, 89] on div "Fortschritt" at bounding box center [634, 96] width 70 height 16
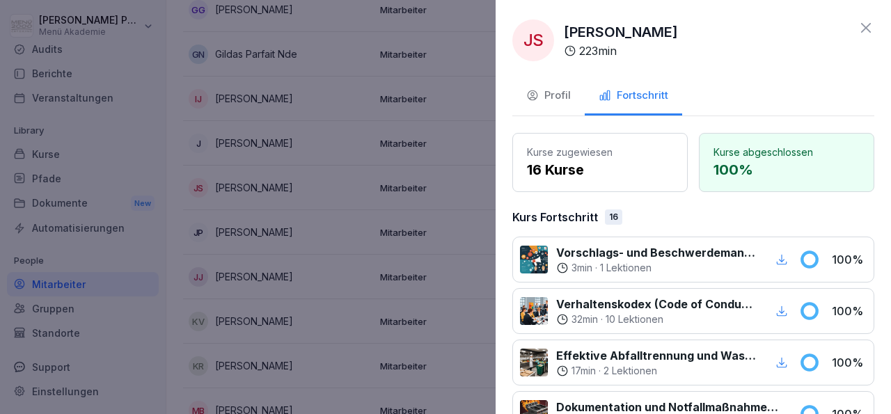
click at [858, 24] on icon at bounding box center [866, 27] width 17 height 17
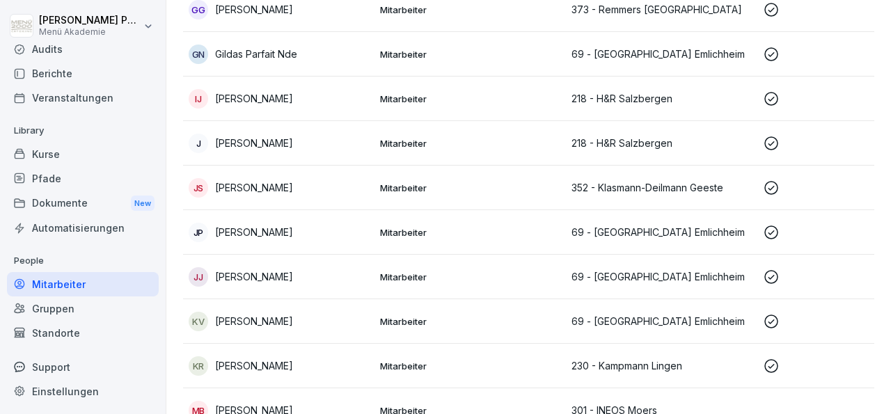
click at [267, 269] on p "[PERSON_NAME]" at bounding box center [254, 276] width 78 height 15
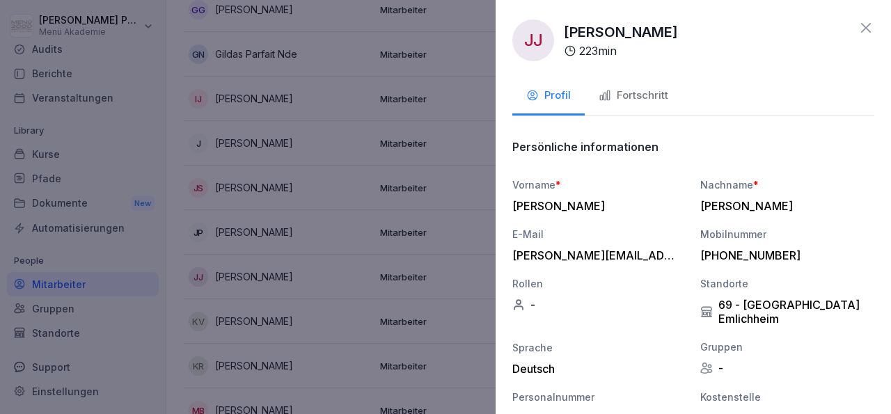
click at [650, 93] on div "Fortschritt" at bounding box center [634, 96] width 70 height 16
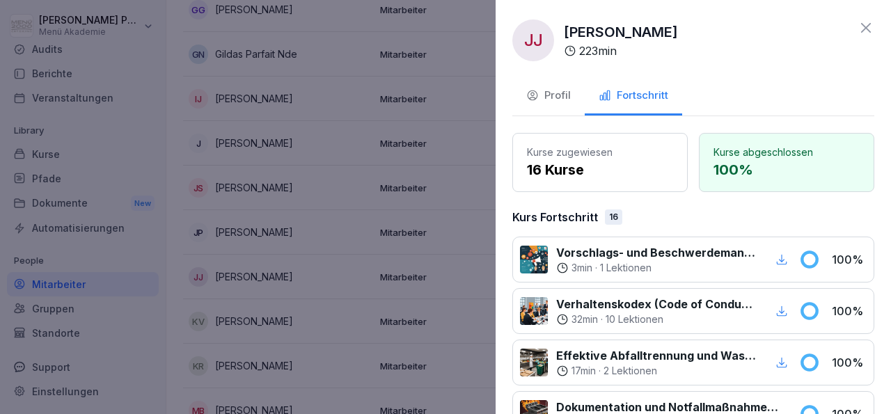
click at [861, 24] on icon at bounding box center [866, 27] width 17 height 17
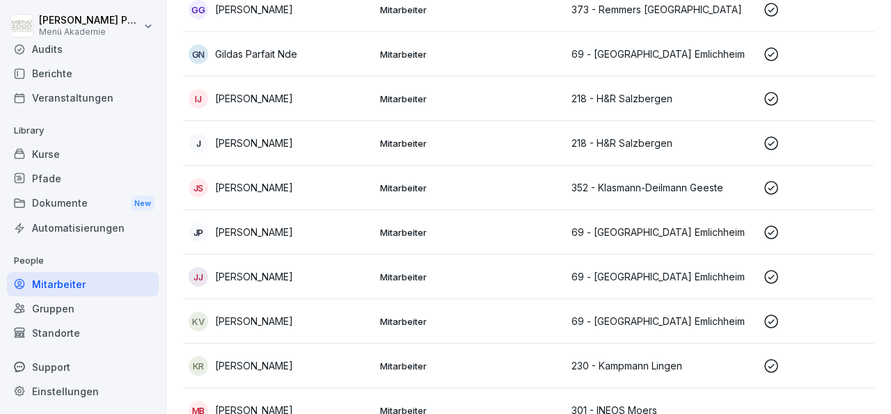
click at [260, 314] on p "[PERSON_NAME]" at bounding box center [254, 321] width 78 height 15
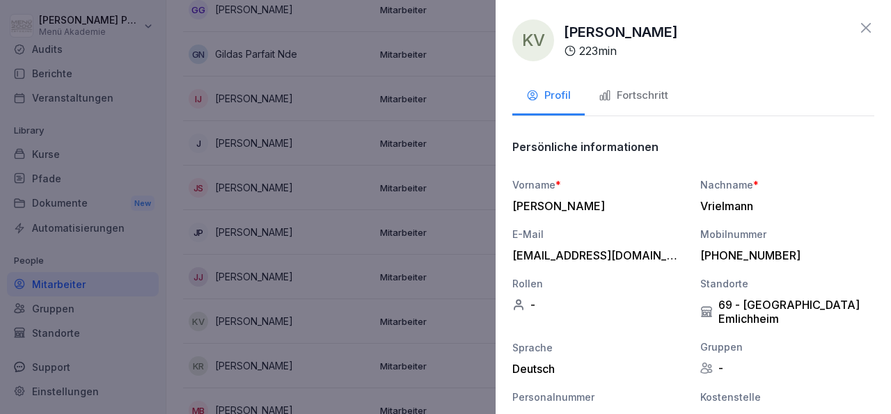
click at [617, 95] on div "Fortschritt" at bounding box center [634, 96] width 70 height 16
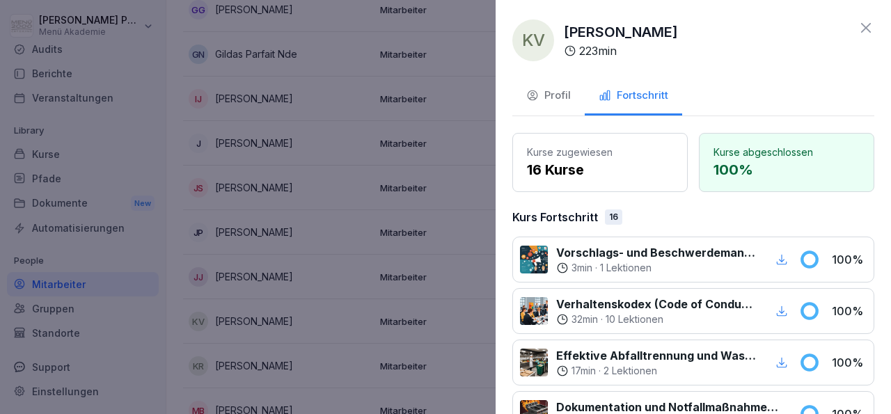
click at [858, 23] on icon at bounding box center [866, 27] width 17 height 17
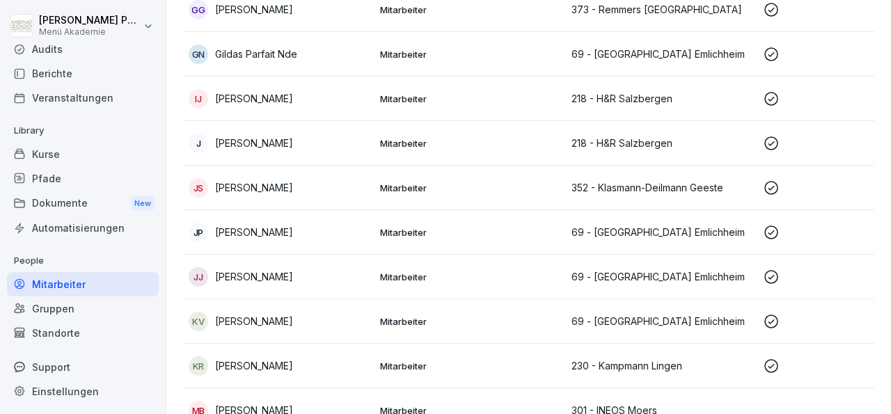
click at [246, 359] on p "[PERSON_NAME]" at bounding box center [254, 366] width 78 height 15
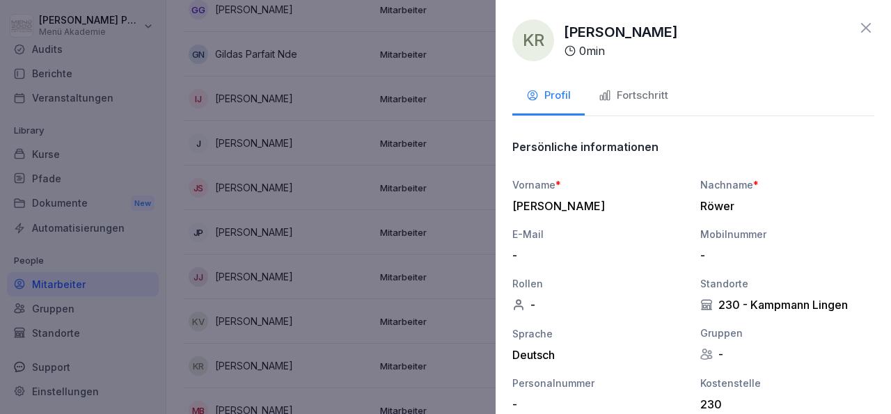
click at [627, 96] on div "Fortschritt" at bounding box center [634, 96] width 70 height 16
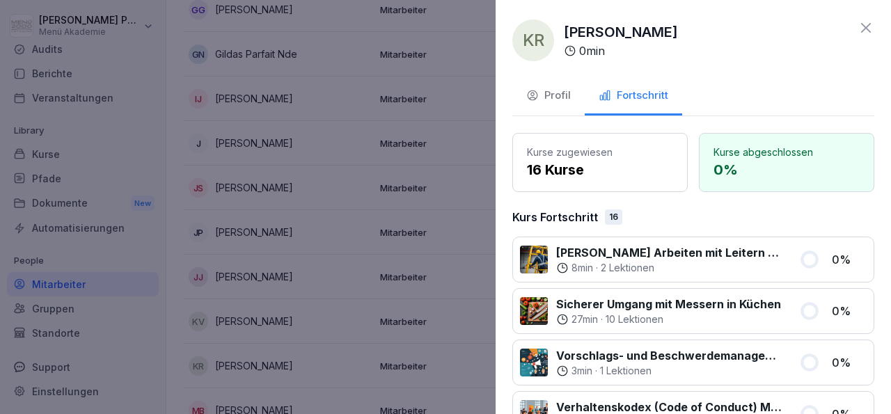
click at [861, 29] on icon at bounding box center [866, 28] width 10 height 10
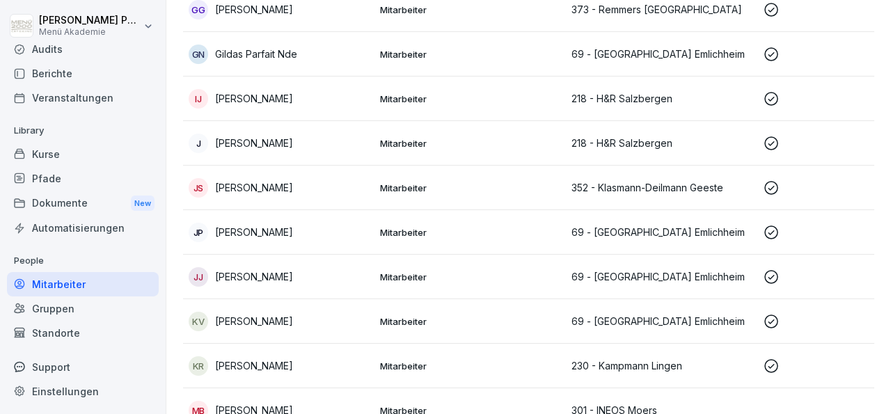
click at [262, 401] on div "MB [PERSON_NAME]" at bounding box center [279, 410] width 180 height 19
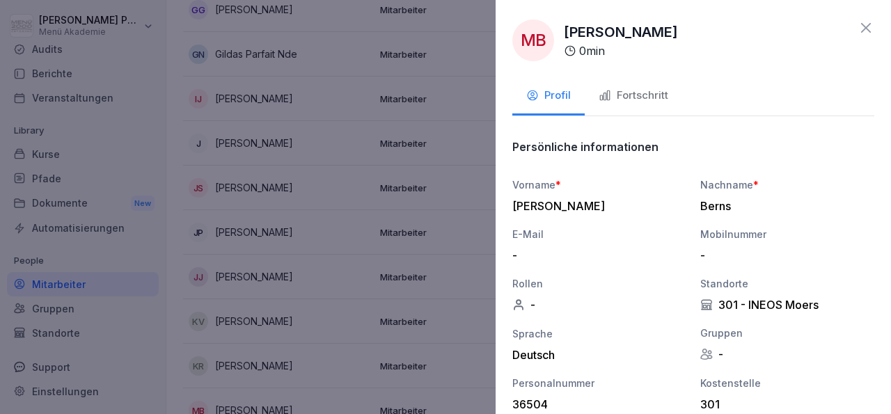
click at [634, 90] on div "Fortschritt" at bounding box center [634, 96] width 70 height 16
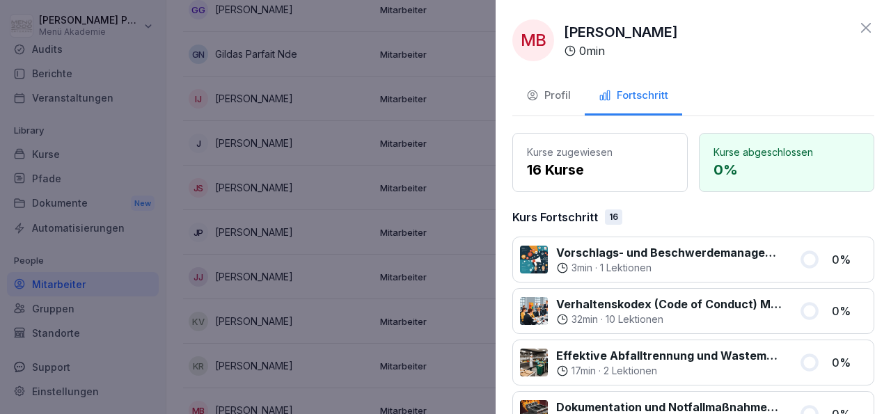
click at [858, 23] on icon at bounding box center [866, 27] width 17 height 17
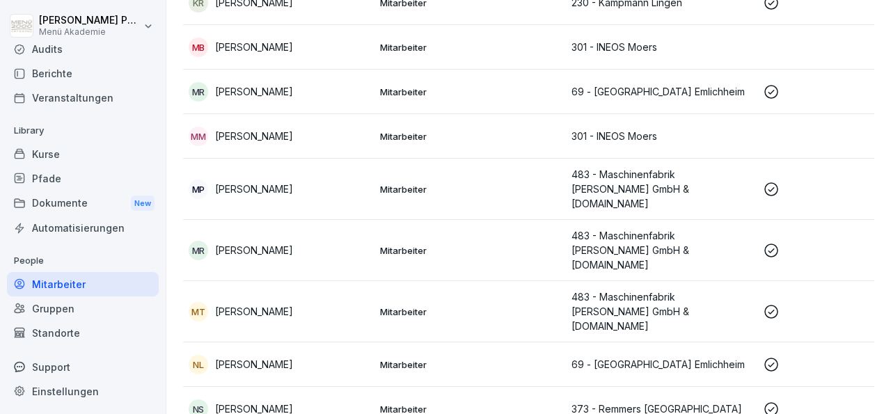
click at [270, 84] on p "[PERSON_NAME]" at bounding box center [254, 91] width 78 height 15
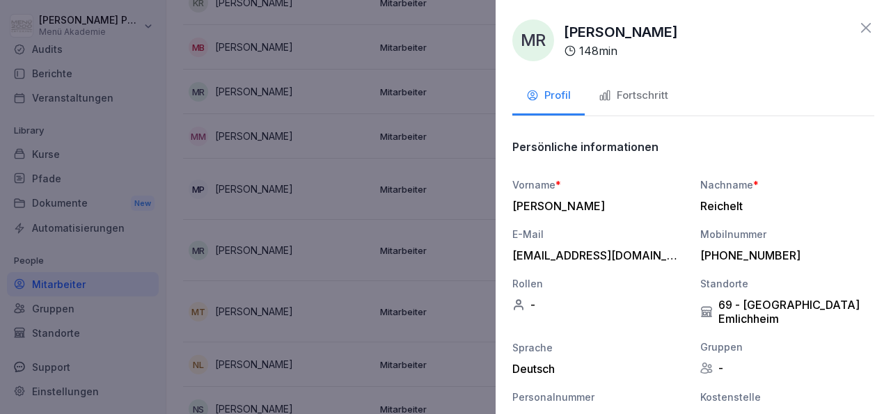
click at [632, 96] on div "Fortschritt" at bounding box center [634, 96] width 70 height 16
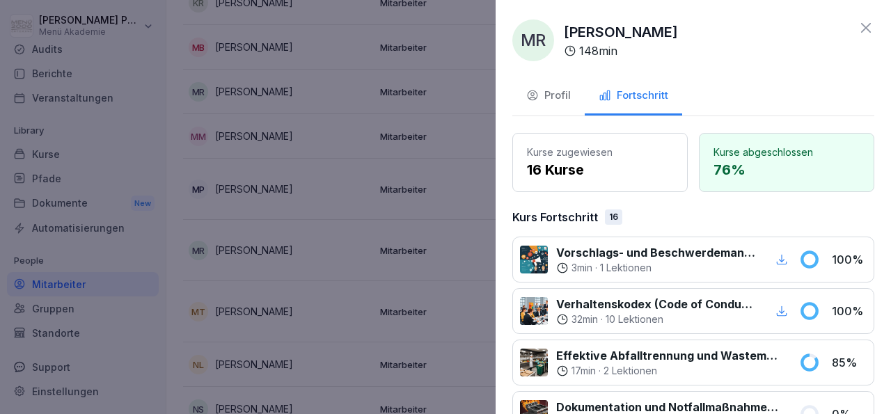
click at [861, 25] on icon at bounding box center [866, 28] width 10 height 10
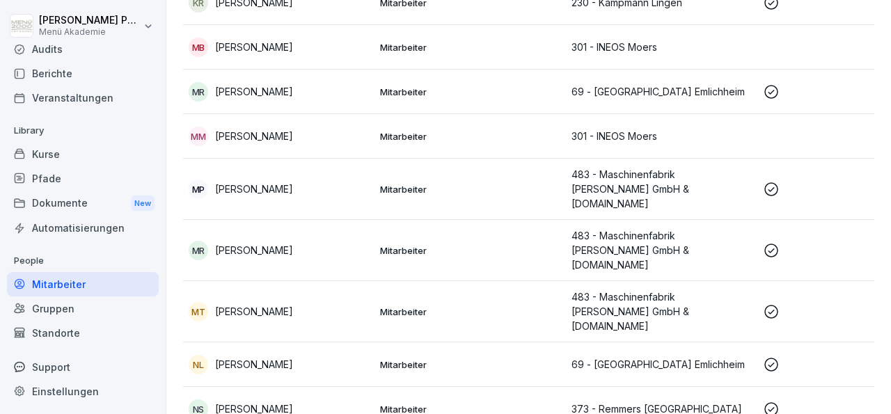
click at [271, 129] on p "[PERSON_NAME]" at bounding box center [254, 136] width 78 height 15
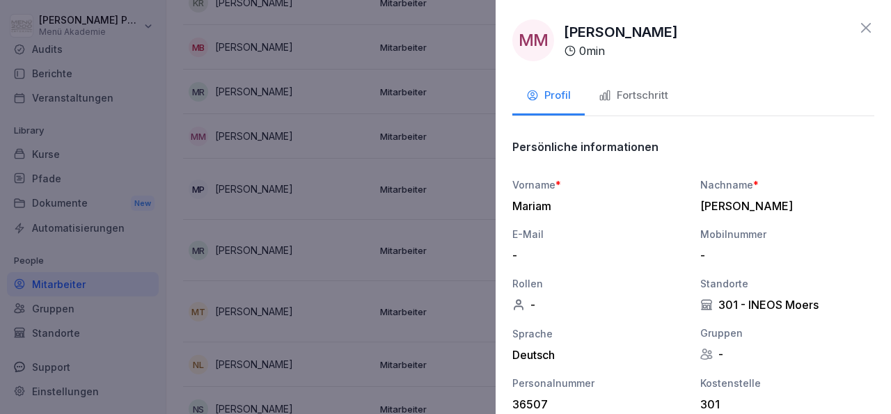
click at [654, 96] on div "Fortschritt" at bounding box center [634, 96] width 70 height 16
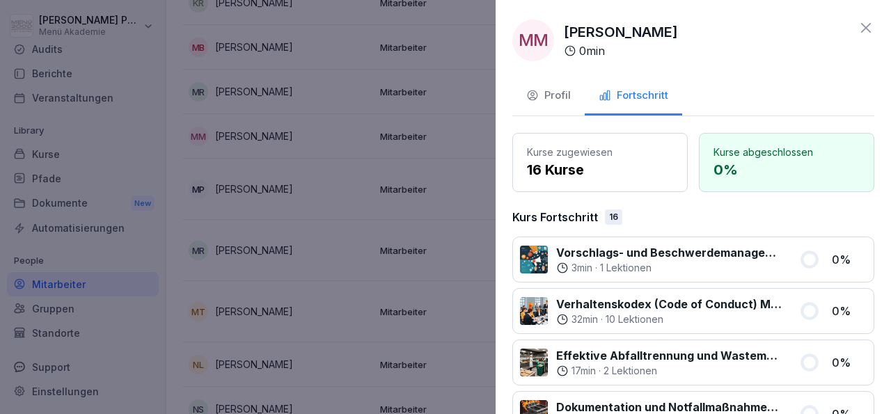
click at [859, 24] on icon at bounding box center [866, 27] width 17 height 17
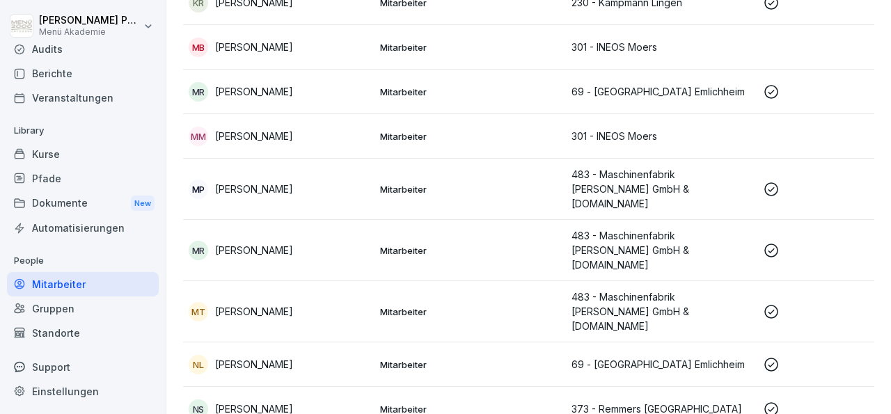
click at [253, 182] on p "[PERSON_NAME]" at bounding box center [254, 189] width 78 height 15
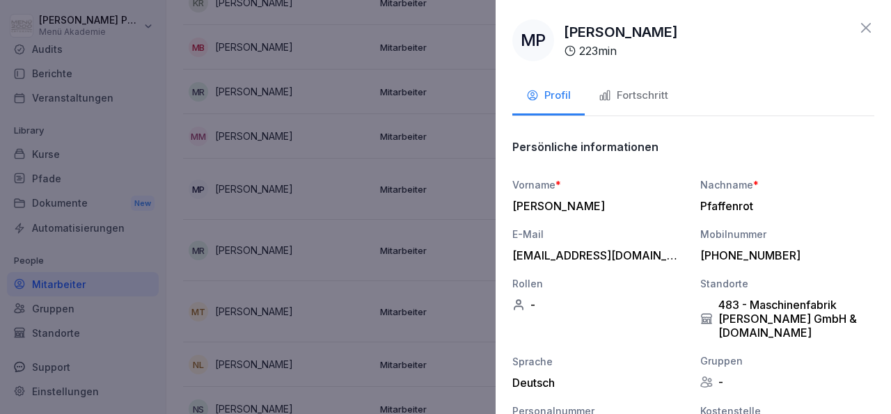
click at [620, 91] on div "Fortschritt" at bounding box center [634, 96] width 70 height 16
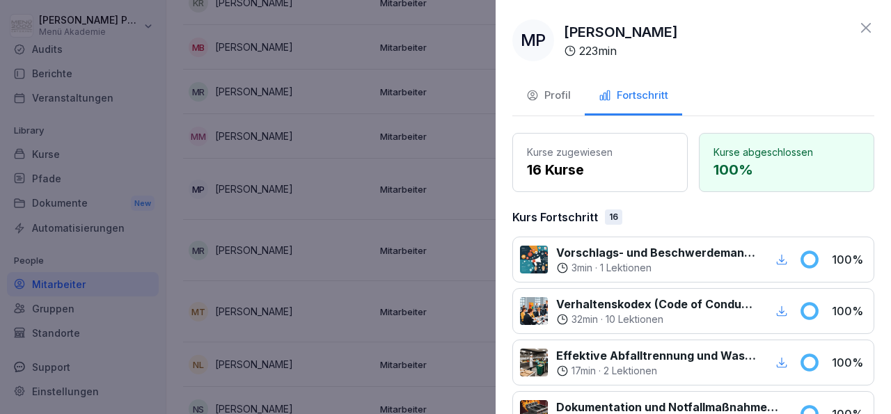
click at [859, 29] on icon at bounding box center [866, 27] width 17 height 17
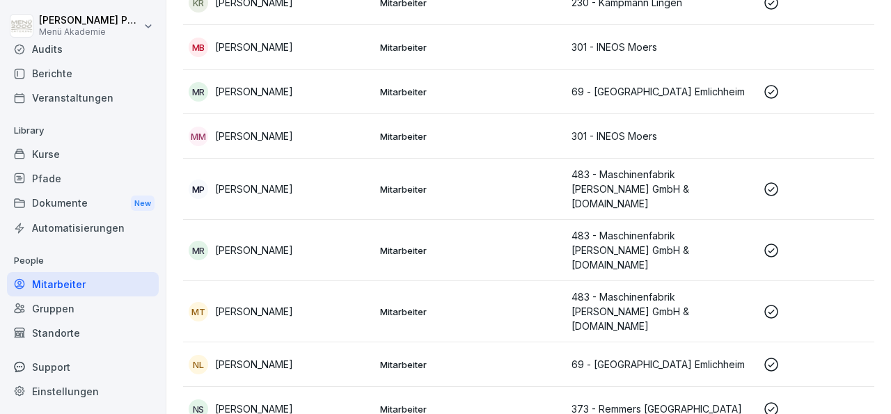
click at [279, 243] on p "[PERSON_NAME]" at bounding box center [254, 250] width 78 height 15
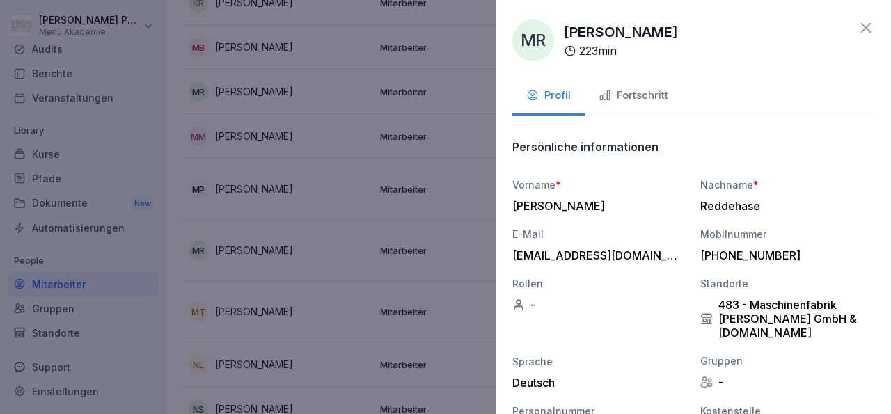
click at [659, 95] on div "Fortschritt" at bounding box center [634, 96] width 70 height 16
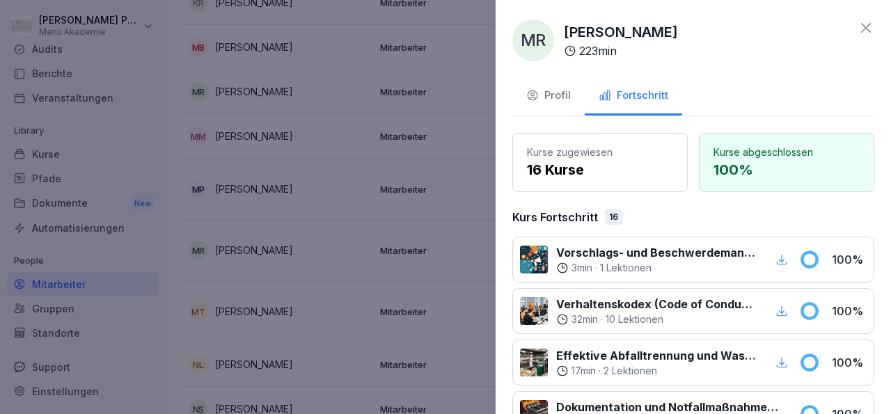
click at [861, 24] on icon at bounding box center [866, 28] width 10 height 10
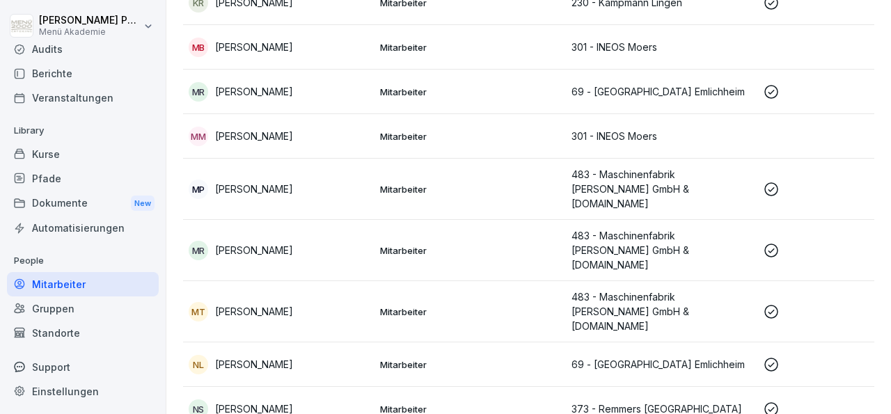
click at [263, 304] on p "[PERSON_NAME]" at bounding box center [254, 311] width 78 height 15
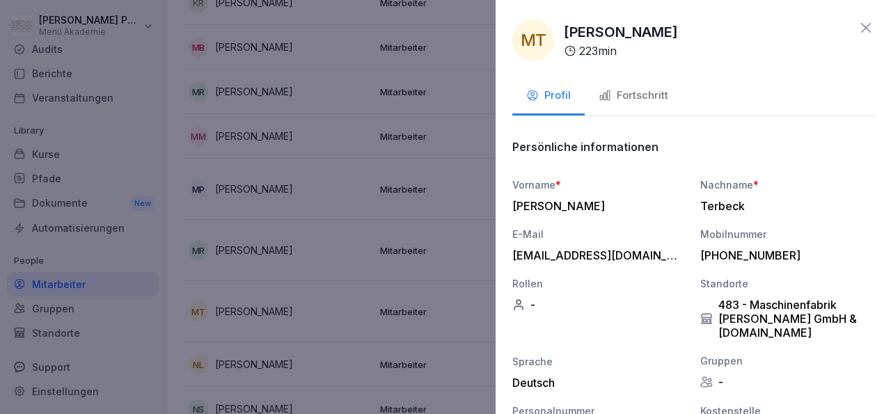
click at [634, 87] on button "Fortschritt" at bounding box center [633, 97] width 97 height 38
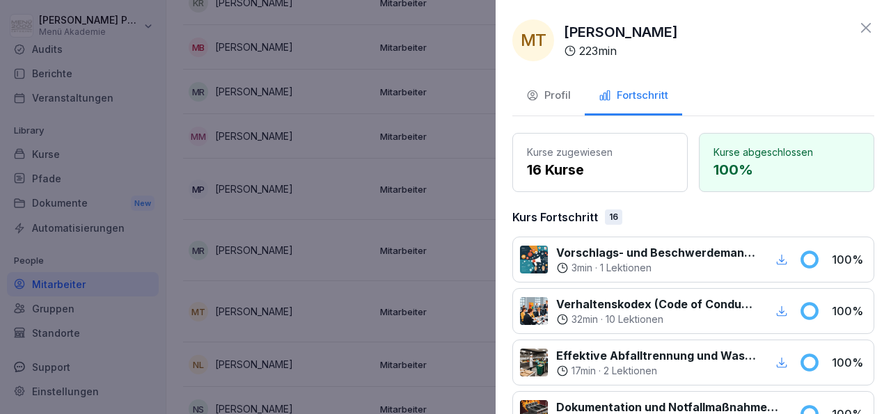
click at [858, 24] on icon at bounding box center [866, 27] width 17 height 17
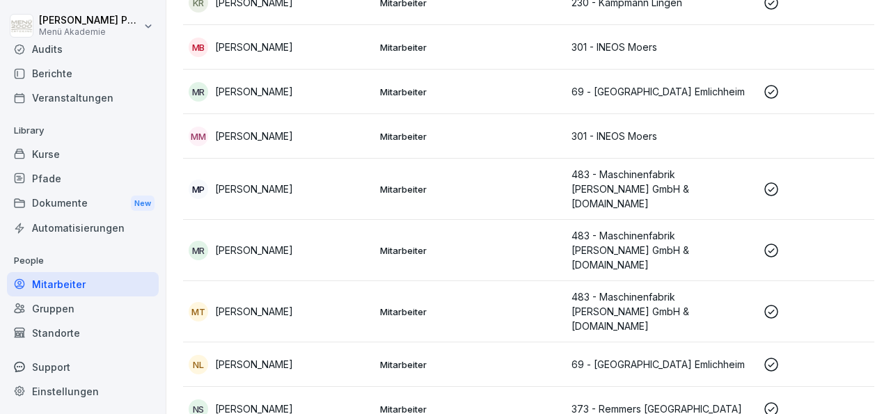
click at [266, 357] on p "[PERSON_NAME]" at bounding box center [254, 364] width 78 height 15
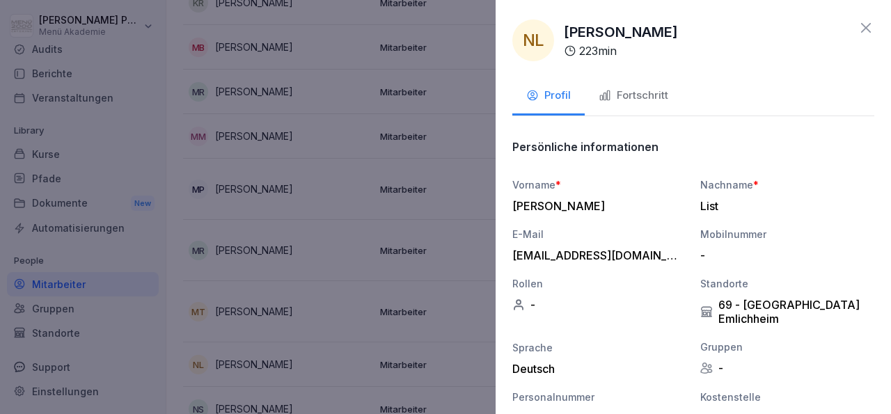
click at [635, 95] on div "Fortschritt" at bounding box center [634, 96] width 70 height 16
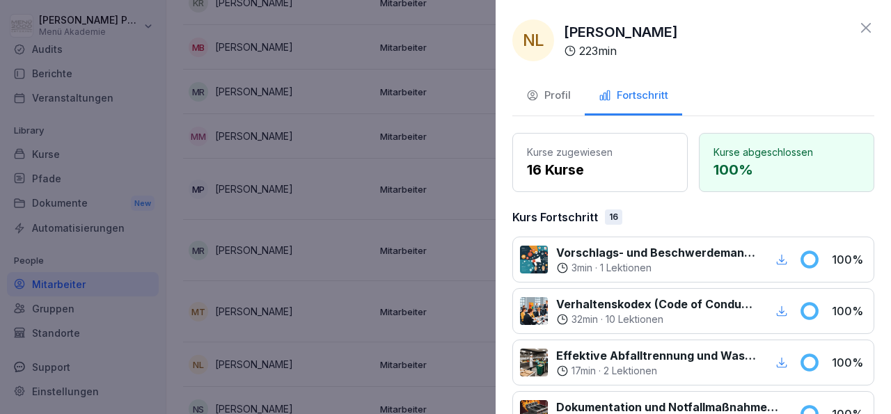
click at [858, 22] on icon at bounding box center [866, 27] width 17 height 17
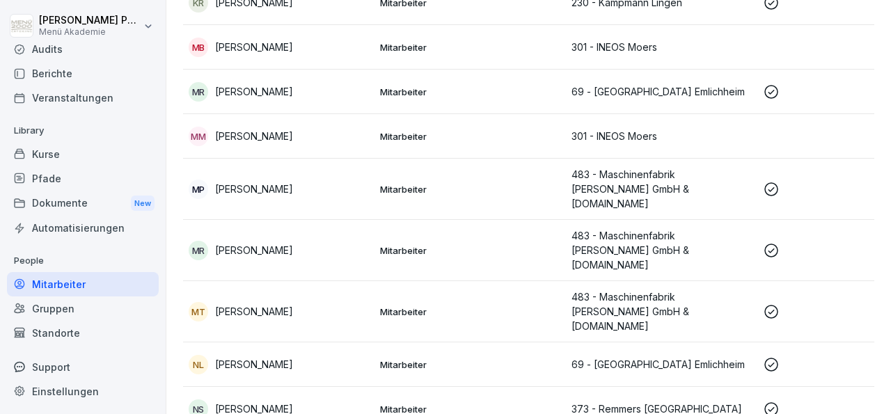
click at [256, 357] on p "[PERSON_NAME]" at bounding box center [254, 364] width 78 height 15
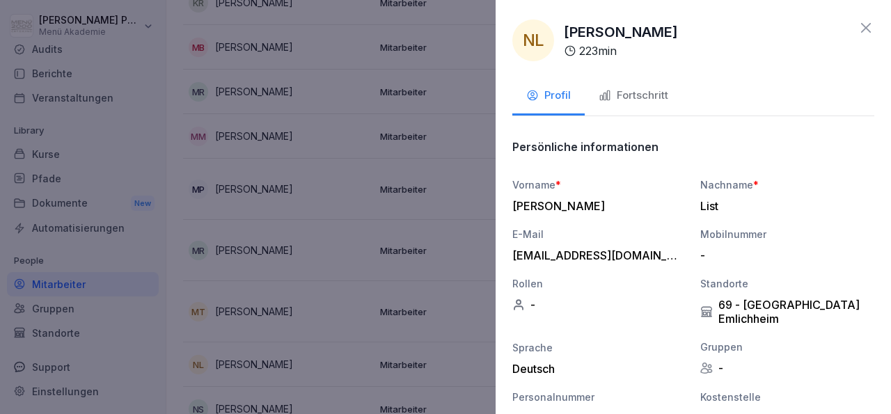
click at [638, 85] on button "Fortschritt" at bounding box center [633, 97] width 97 height 38
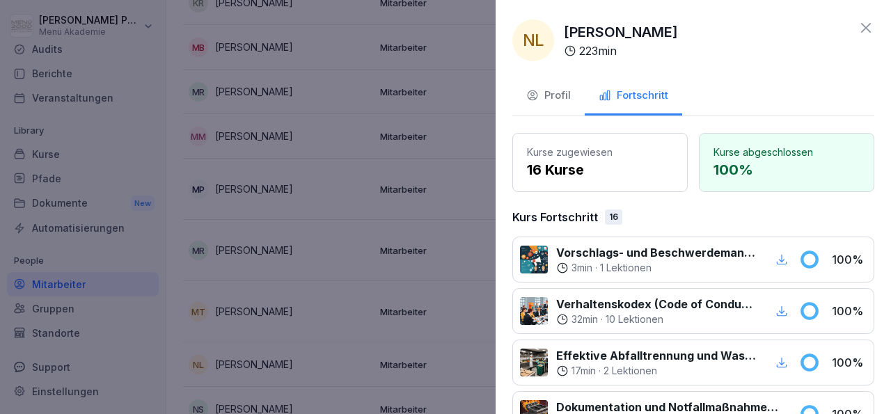
click at [861, 24] on icon at bounding box center [866, 28] width 10 height 10
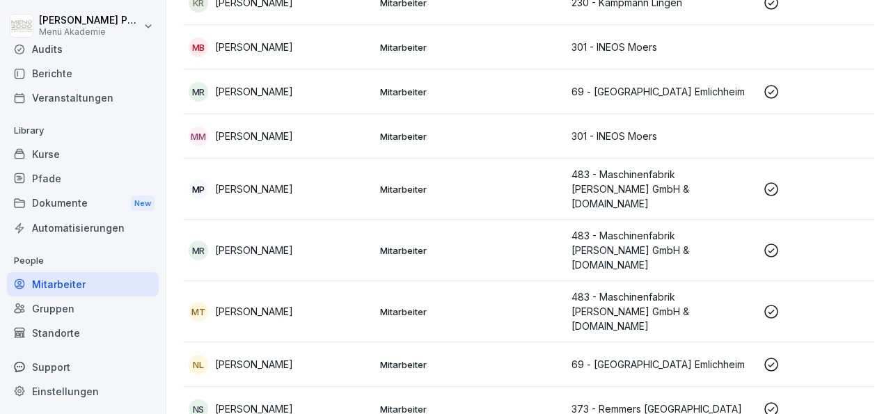
click at [246, 402] on p "[PERSON_NAME]" at bounding box center [254, 409] width 78 height 15
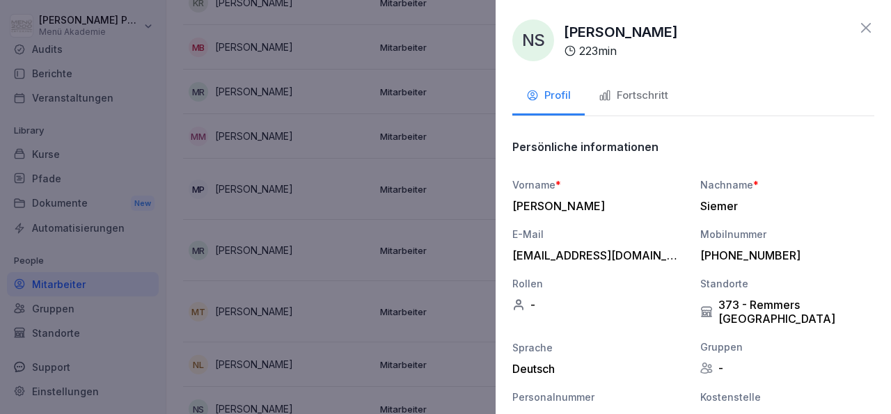
click at [619, 97] on div "Fortschritt" at bounding box center [634, 96] width 70 height 16
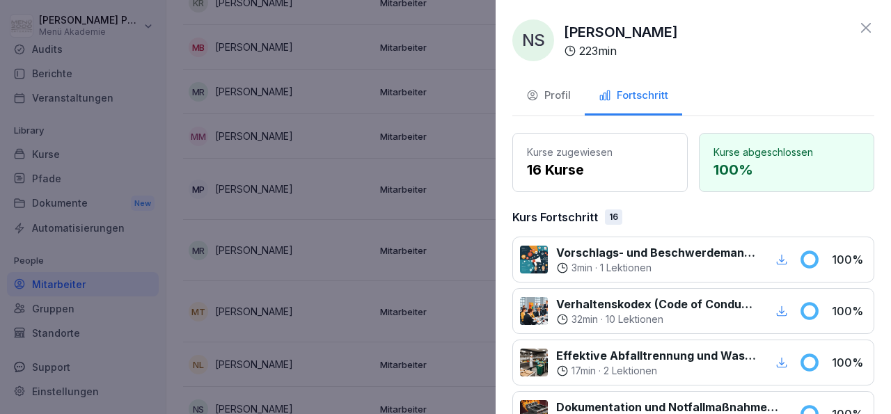
click at [858, 26] on icon at bounding box center [866, 27] width 17 height 17
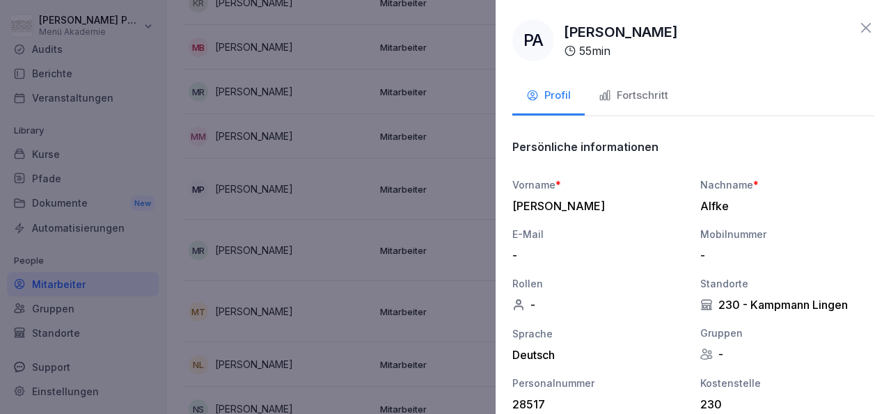
click at [638, 102] on div "Fortschritt" at bounding box center [634, 96] width 70 height 16
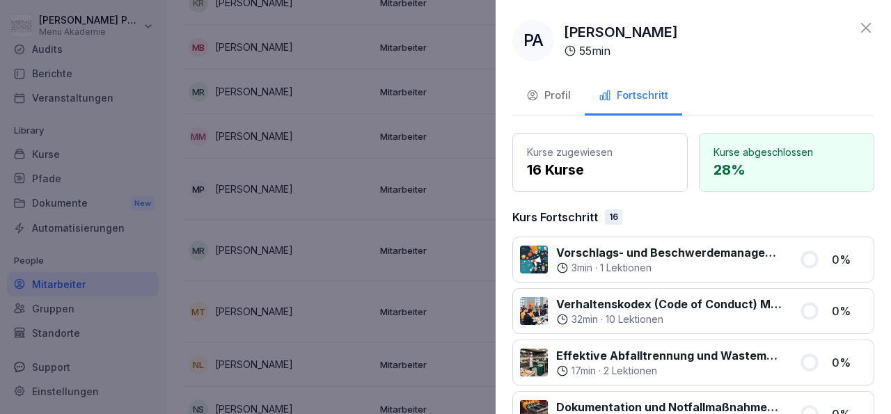
click at [858, 33] on icon at bounding box center [866, 27] width 17 height 17
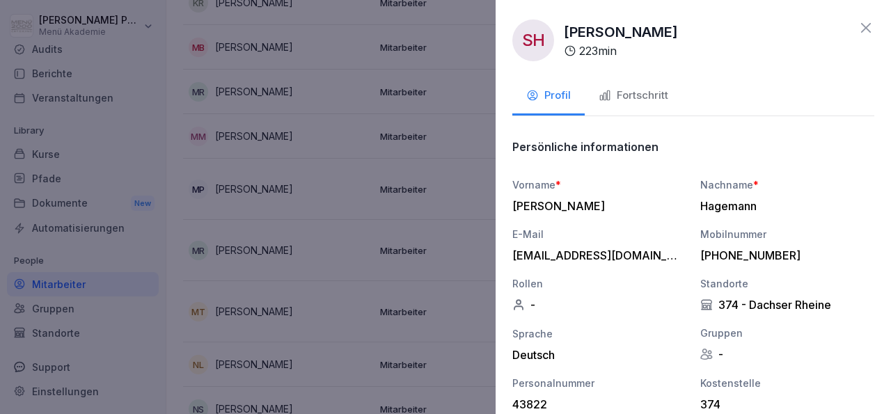
click at [636, 99] on div "Fortschritt" at bounding box center [634, 96] width 70 height 16
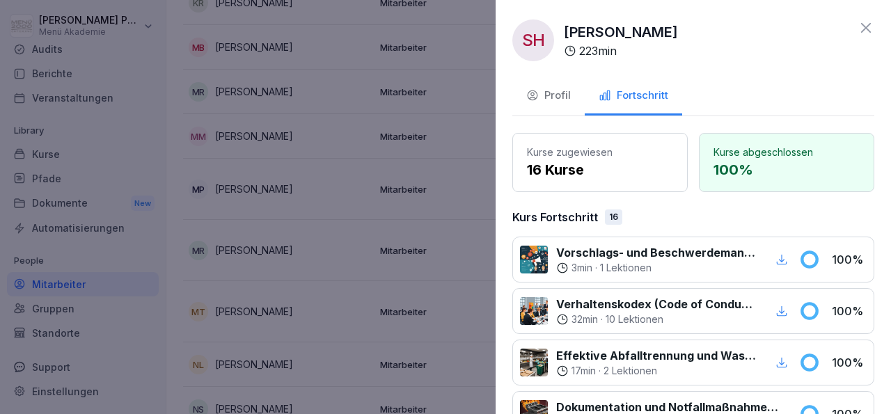
click at [858, 23] on icon at bounding box center [866, 27] width 17 height 17
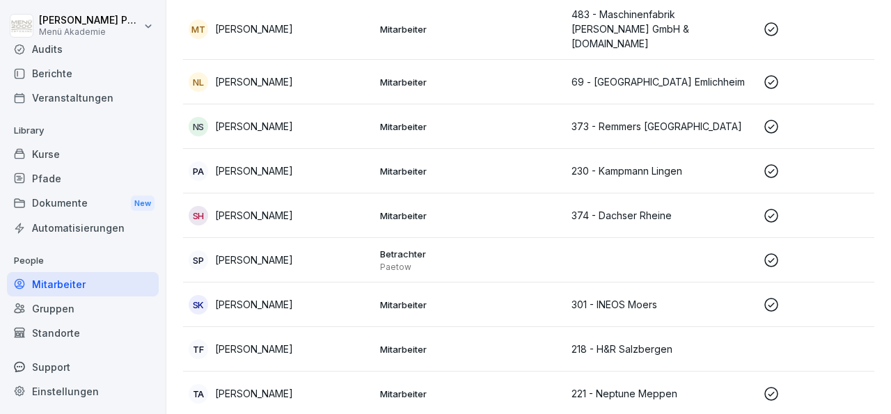
click at [268, 297] on p "[PERSON_NAME]" at bounding box center [254, 304] width 78 height 15
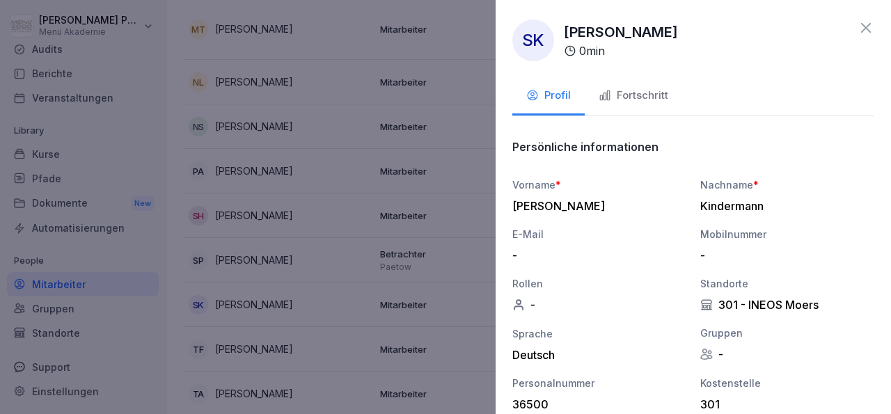
click at [634, 96] on div "Fortschritt" at bounding box center [634, 96] width 70 height 16
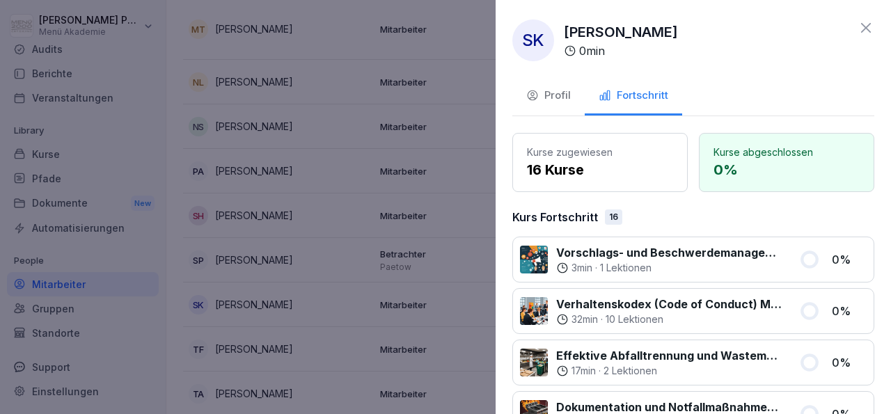
click at [861, 26] on icon at bounding box center [866, 28] width 10 height 10
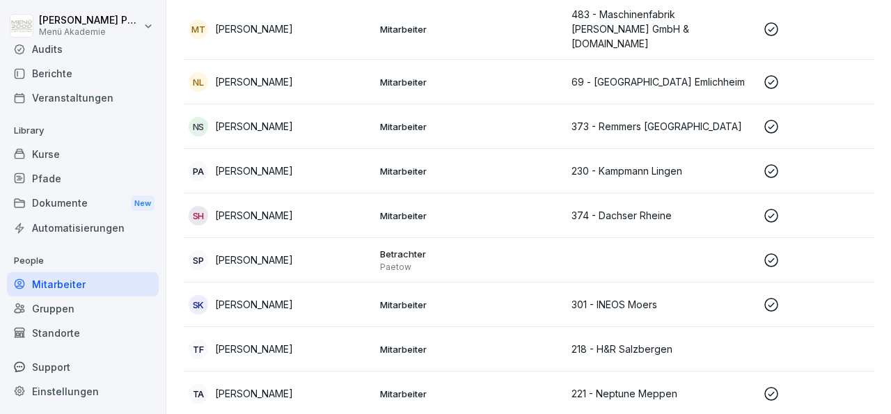
click at [255, 342] on p "[PERSON_NAME]" at bounding box center [254, 349] width 78 height 15
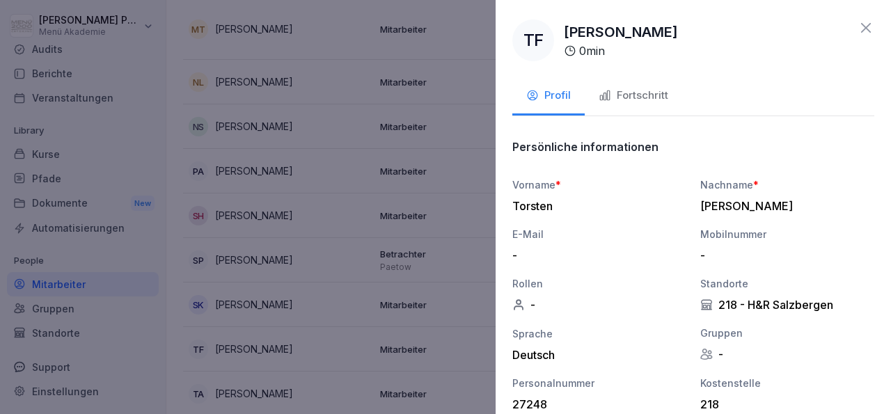
click at [634, 93] on div "Fortschritt" at bounding box center [634, 96] width 70 height 16
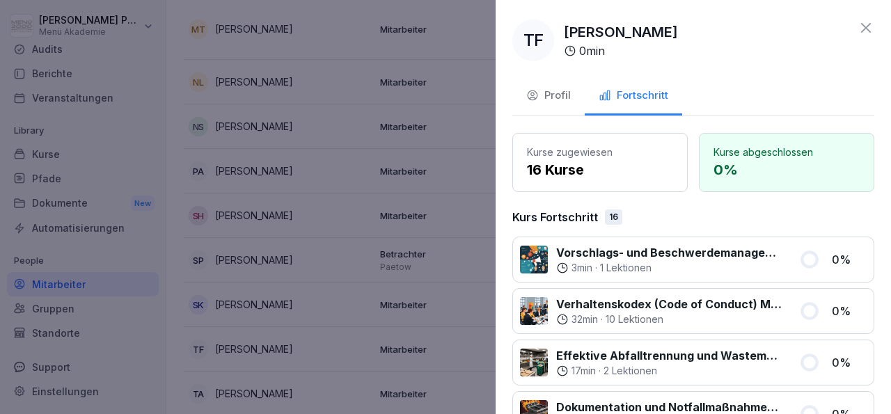
click at [858, 26] on icon at bounding box center [866, 27] width 17 height 17
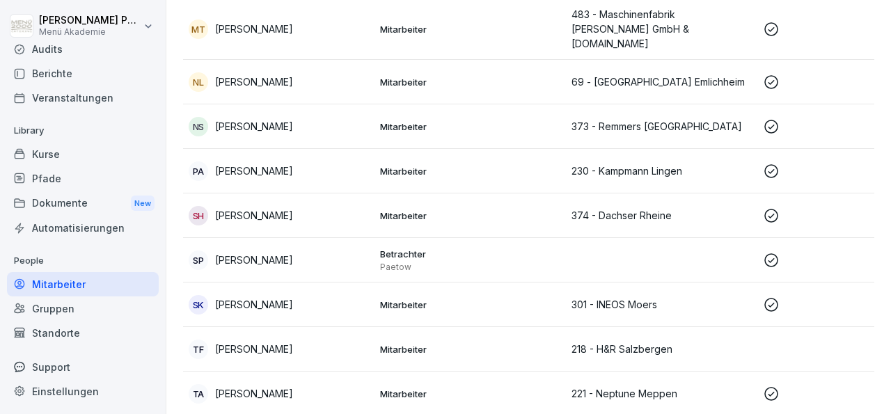
click at [241, 386] on p "[PERSON_NAME]" at bounding box center [254, 393] width 78 height 15
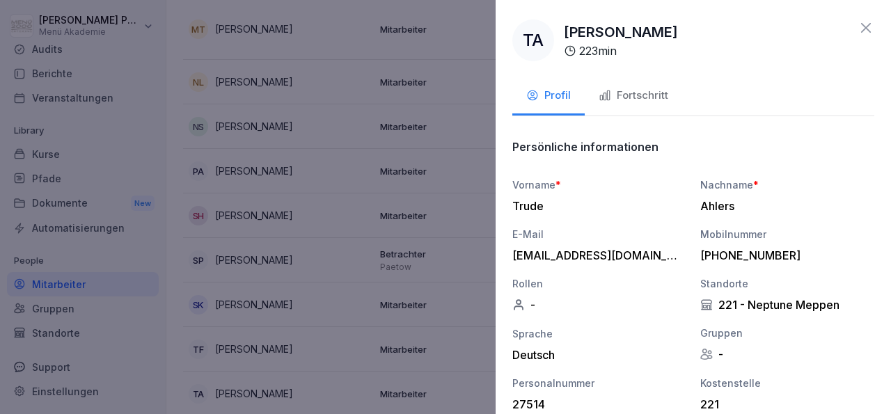
click at [611, 101] on icon "button" at bounding box center [605, 95] width 13 height 13
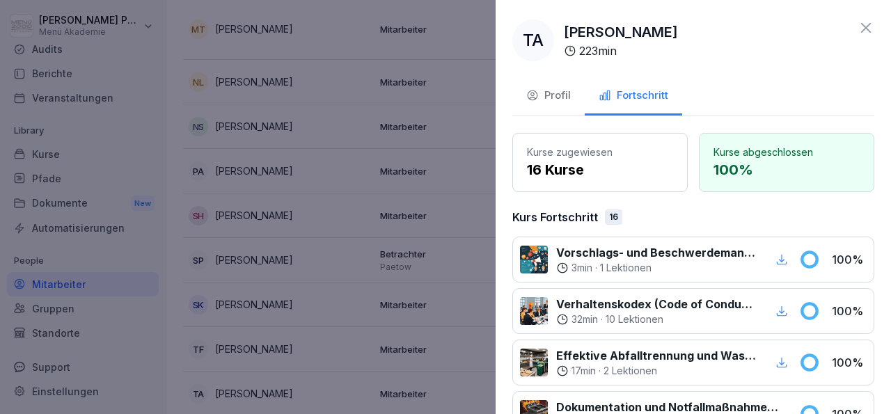
click at [860, 26] on icon at bounding box center [866, 27] width 17 height 17
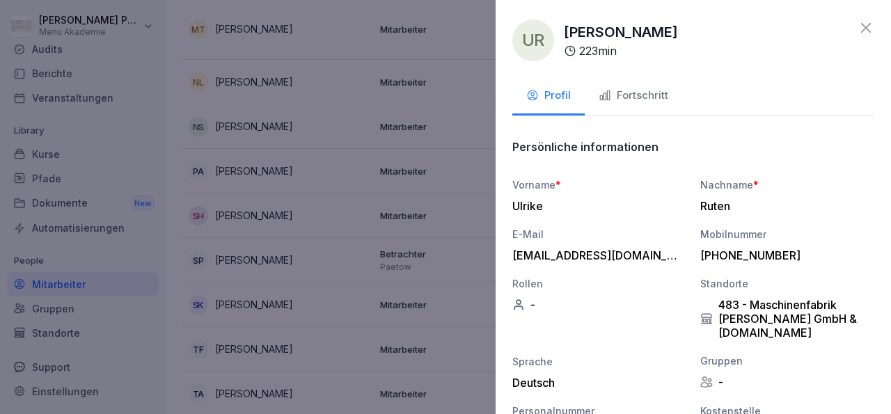
click at [618, 94] on div "Fortschritt" at bounding box center [634, 96] width 70 height 16
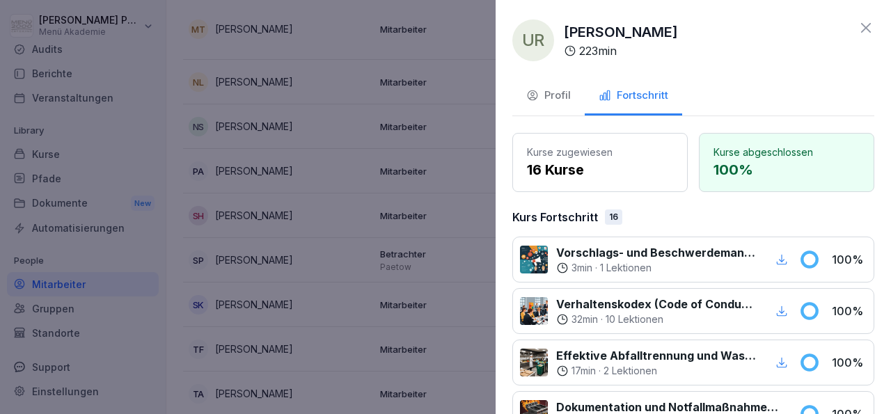
click at [856, 19] on div "UR [PERSON_NAME] 223 min Profil Fortschritt Kurse zugewiesen 16 Kurse Kurse abg…" at bounding box center [693, 207] width 395 height 414
click at [858, 24] on icon at bounding box center [866, 27] width 17 height 17
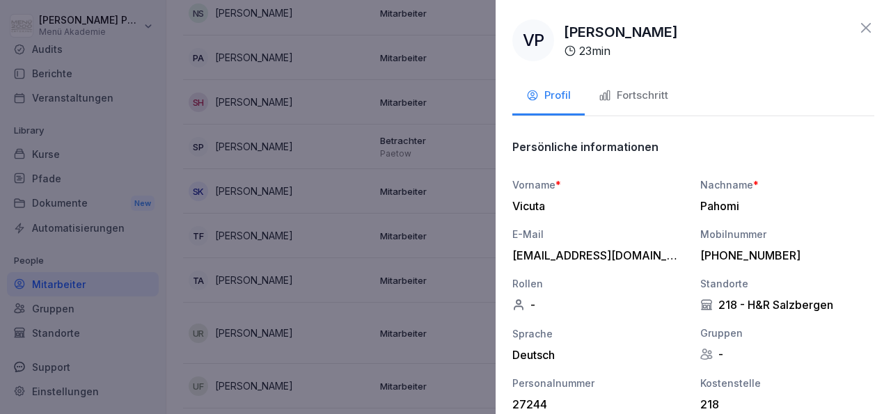
click at [625, 95] on div "Fortschritt" at bounding box center [634, 96] width 70 height 16
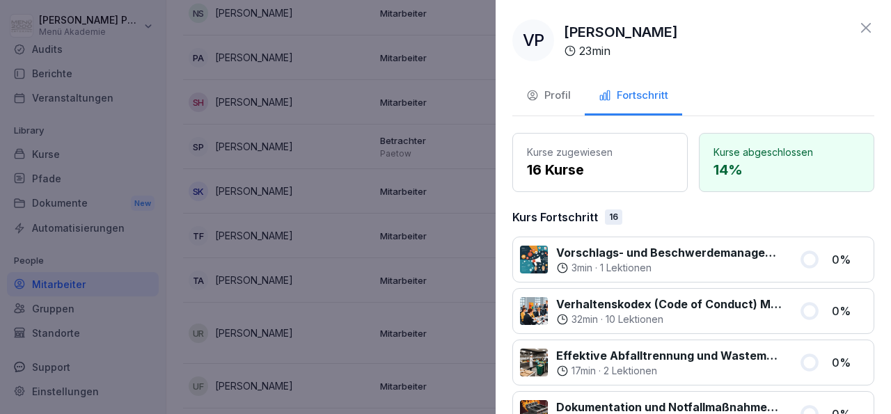
click at [858, 24] on icon at bounding box center [866, 27] width 17 height 17
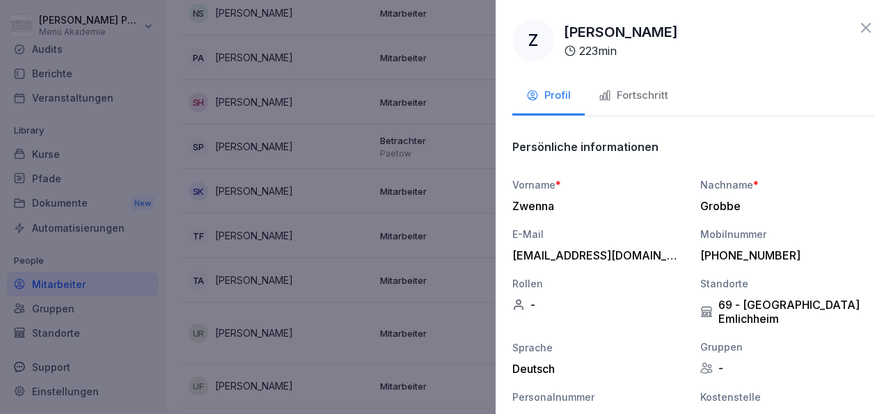
click at [632, 84] on button "Fortschritt" at bounding box center [633, 97] width 97 height 38
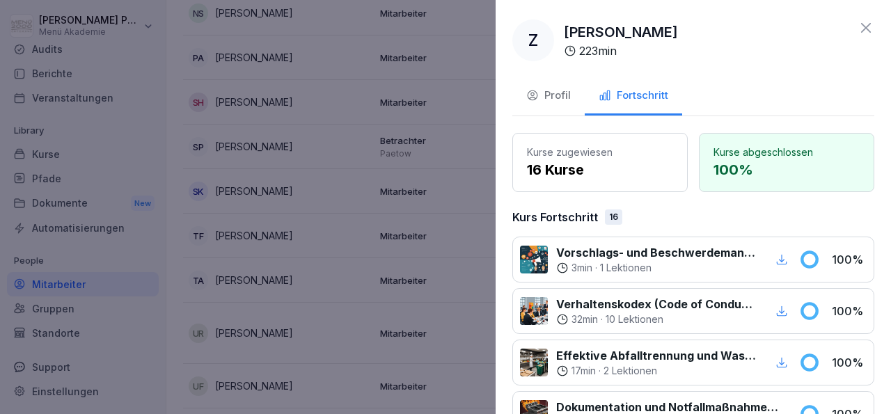
click at [858, 23] on icon at bounding box center [866, 27] width 17 height 17
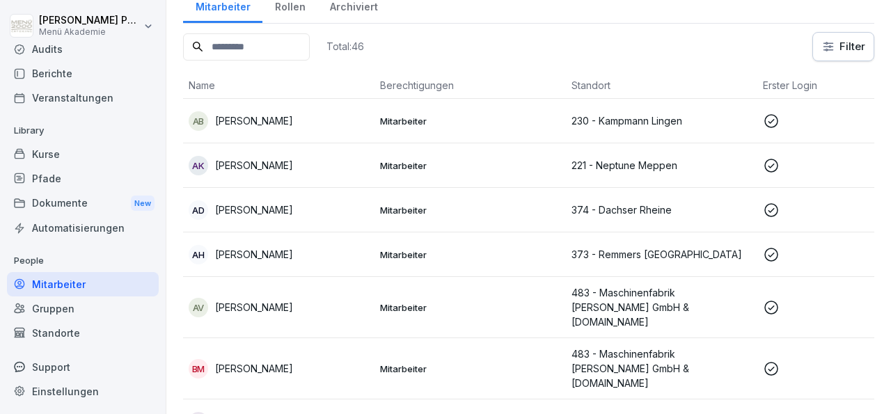
scroll to position [0, 0]
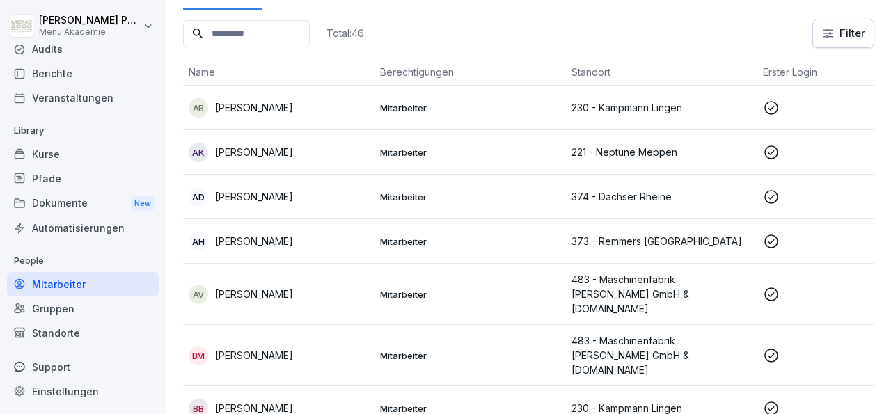
click at [265, 191] on p "[PERSON_NAME]" at bounding box center [254, 196] width 78 height 15
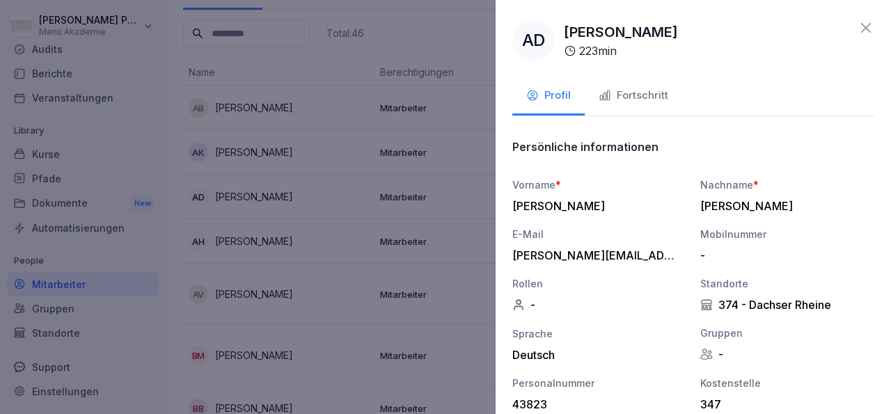
click at [642, 87] on button "Fortschritt" at bounding box center [633, 97] width 97 height 38
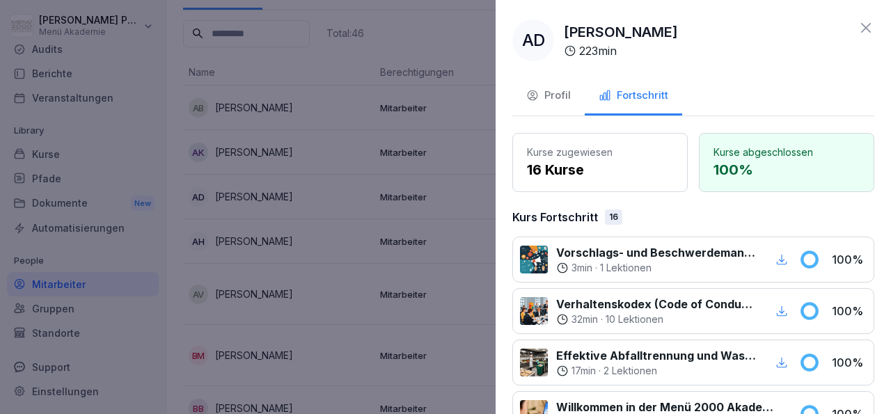
click at [861, 25] on icon at bounding box center [866, 28] width 10 height 10
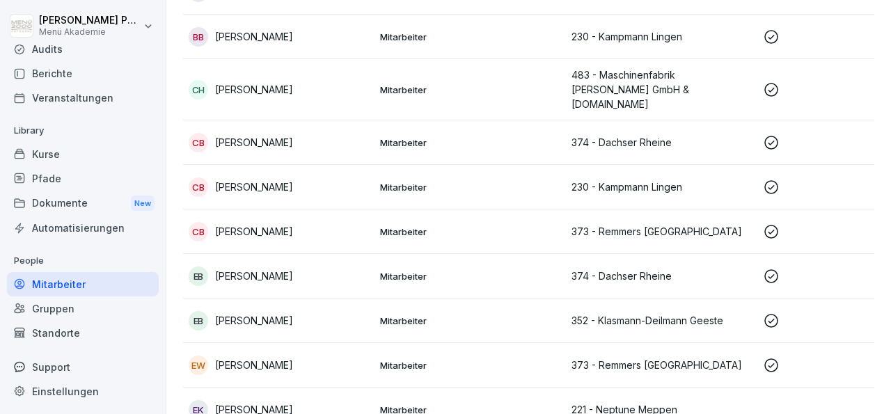
scroll to position [472, 0]
